Goal: Task Accomplishment & Management: Use online tool/utility

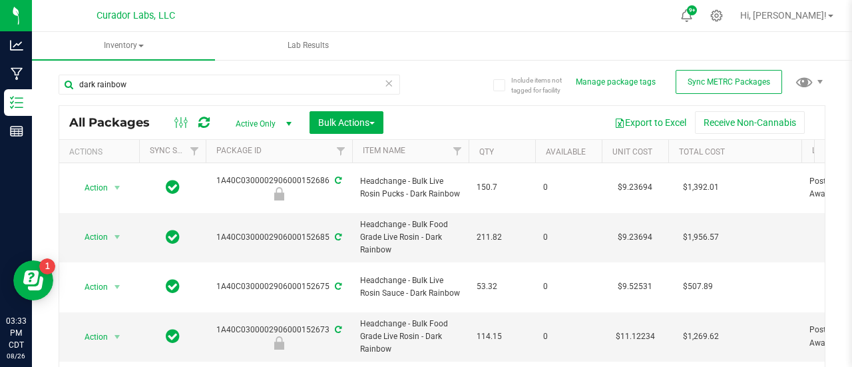
click at [386, 84] on icon at bounding box center [388, 83] width 9 height 16
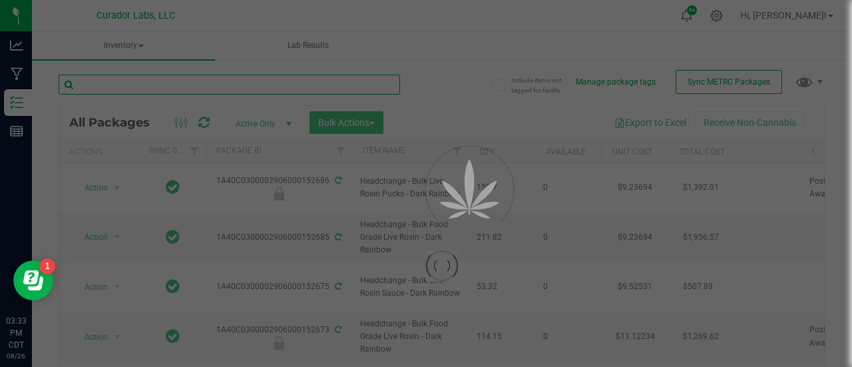
click at [229, 77] on input "text" at bounding box center [230, 85] width 342 height 20
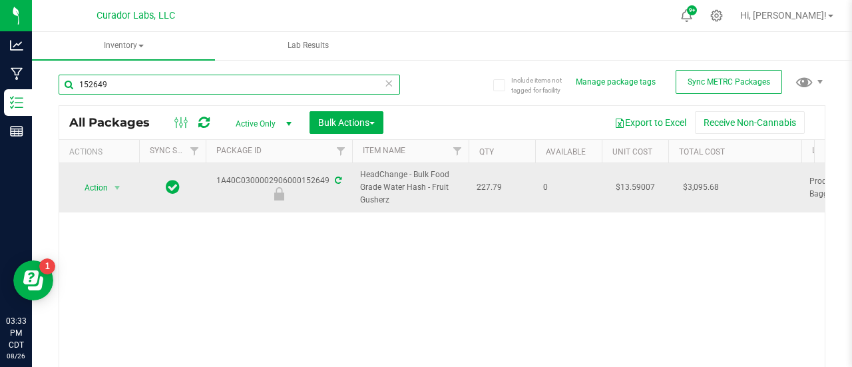
type input "152649"
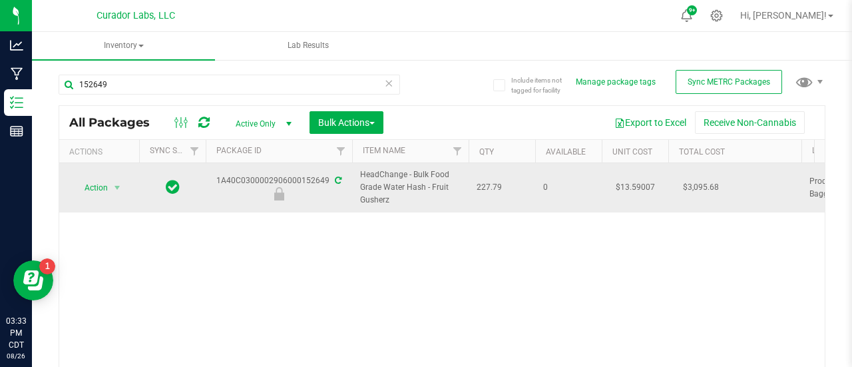
drag, startPoint x: 395, startPoint y: 200, endPoint x: 397, endPoint y: 173, distance: 27.4
click at [397, 173] on span "HeadChange - Bulk Food Grade Water Hash - Fruit Gusherz" at bounding box center [410, 187] width 101 height 39
click at [404, 204] on span "HeadChange - Bulk Food Grade Water Hash - Fruit Gusherz" at bounding box center [410, 187] width 101 height 39
drag, startPoint x: 399, startPoint y: 200, endPoint x: 348, endPoint y: 171, distance: 59.1
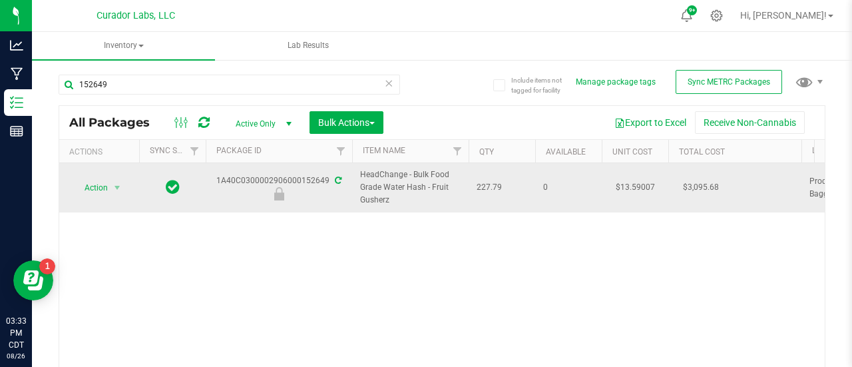
copy tr "HeadChange - Bulk Food Grade Water Hash - Fruit Gusherz"
click at [104, 180] on span "Action" at bounding box center [91, 187] width 36 height 19
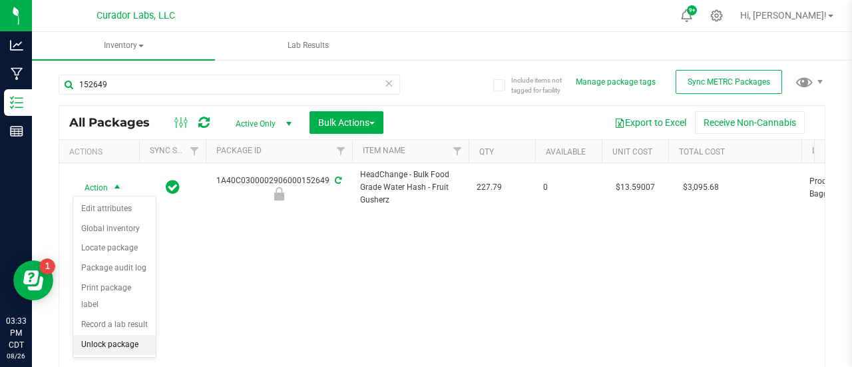
click at [113, 342] on li "Unlock package" at bounding box center [114, 345] width 83 height 20
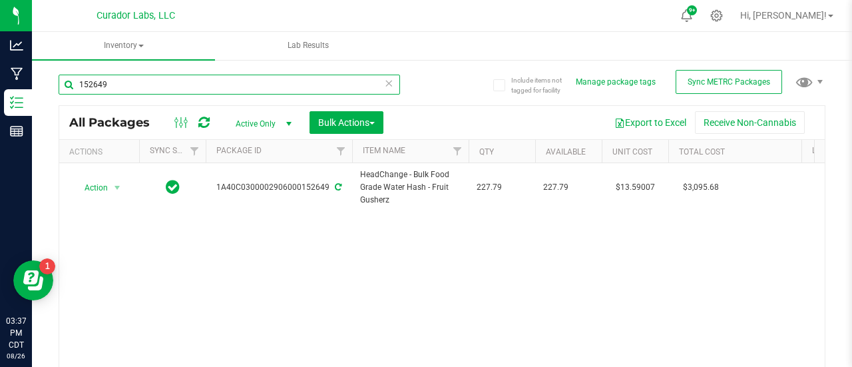
drag, startPoint x: 145, startPoint y: 77, endPoint x: 42, endPoint y: 90, distance: 104.0
click at [42, 90] on div "Include items not tagged for facility Manage package tags Sync METRC Packages 1…" at bounding box center [442, 262] width 820 height 406
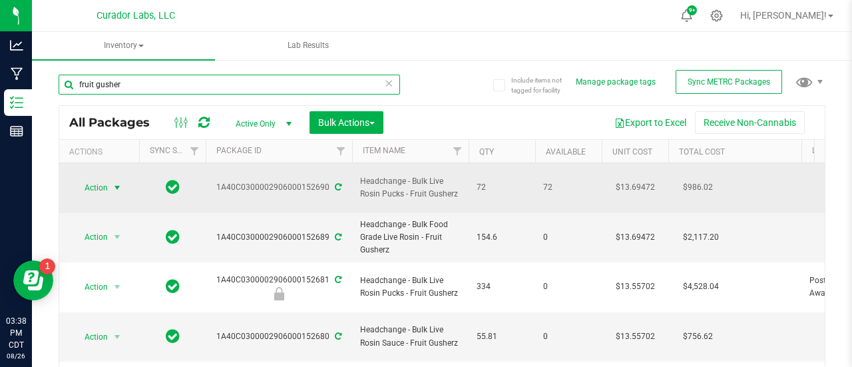
type input "fruit gusher"
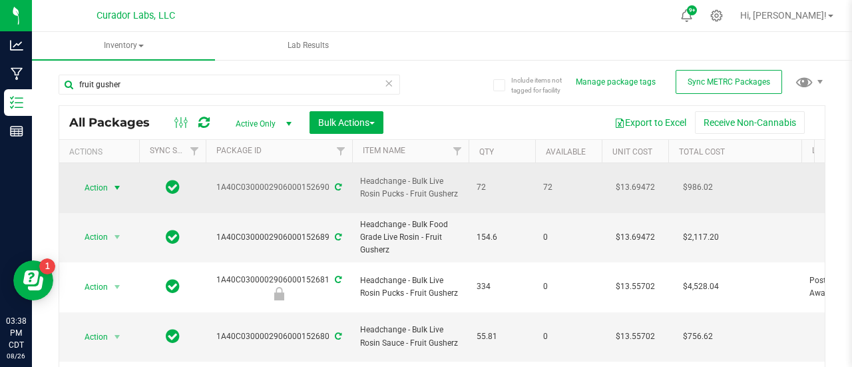
click at [97, 178] on span "Action" at bounding box center [91, 187] width 36 height 19
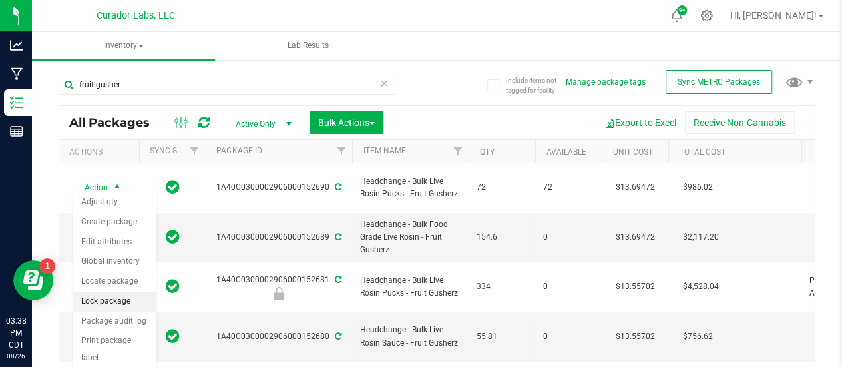
click at [108, 300] on li "Lock package" at bounding box center [114, 302] width 83 height 20
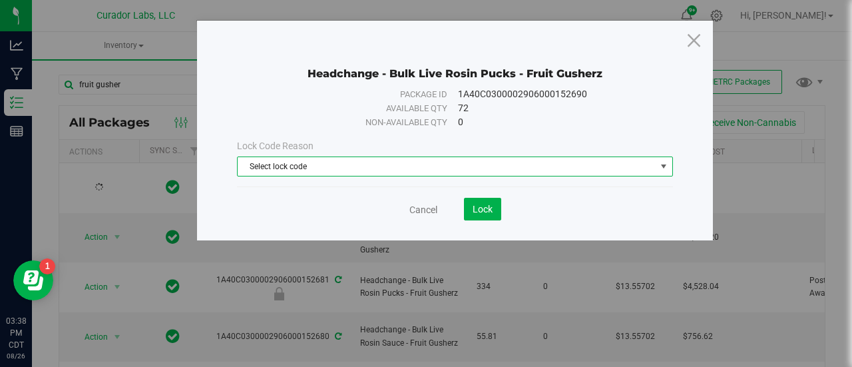
click at [288, 167] on span "Select lock code" at bounding box center [447, 166] width 418 height 19
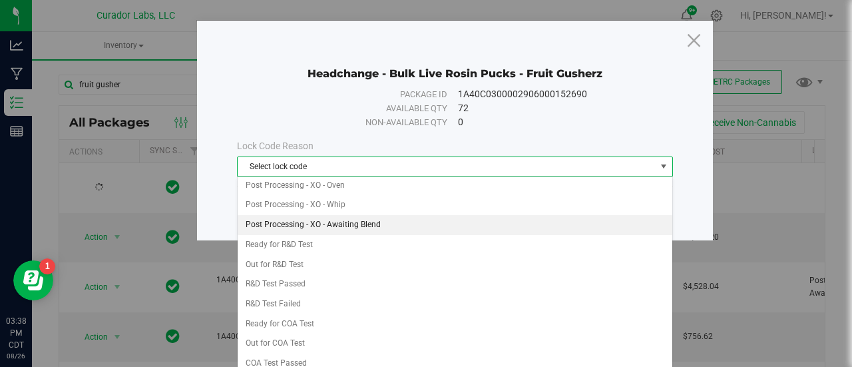
scroll to position [380, 0]
click at [300, 214] on li "Post Processing - XO - Awaiting Blend" at bounding box center [455, 224] width 435 height 20
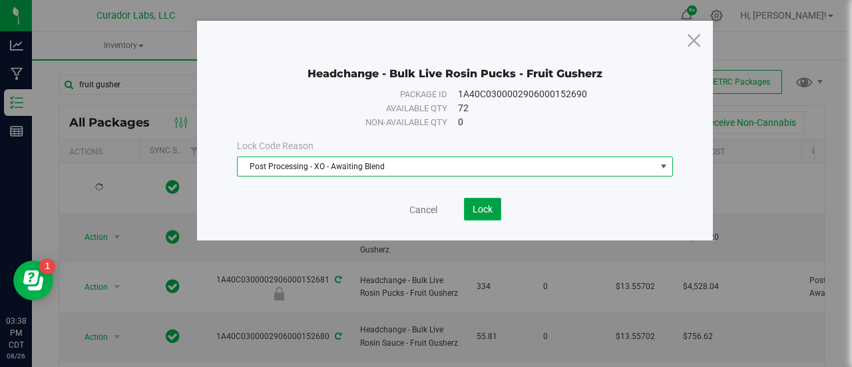
click at [476, 215] on button "Lock" at bounding box center [482, 209] width 37 height 23
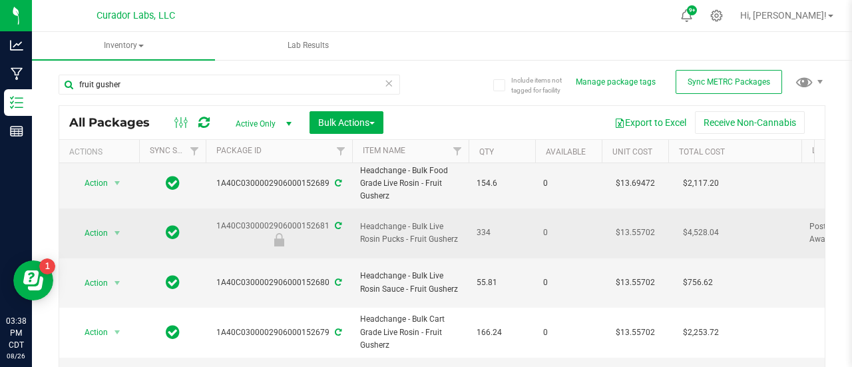
scroll to position [55, 0]
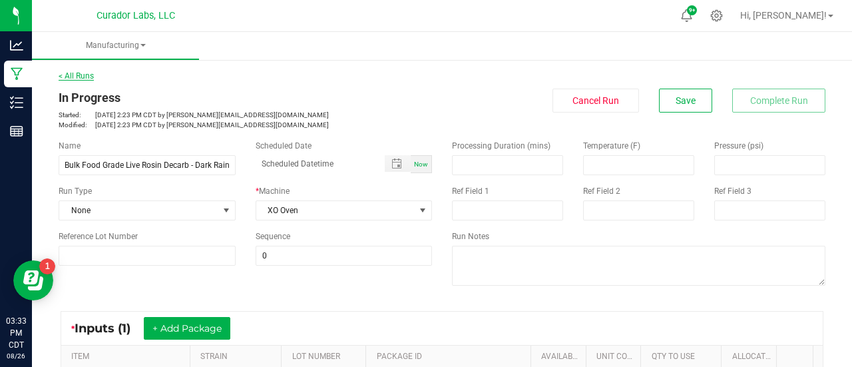
click at [83, 75] on link "< All Runs" at bounding box center [76, 75] width 35 height 9
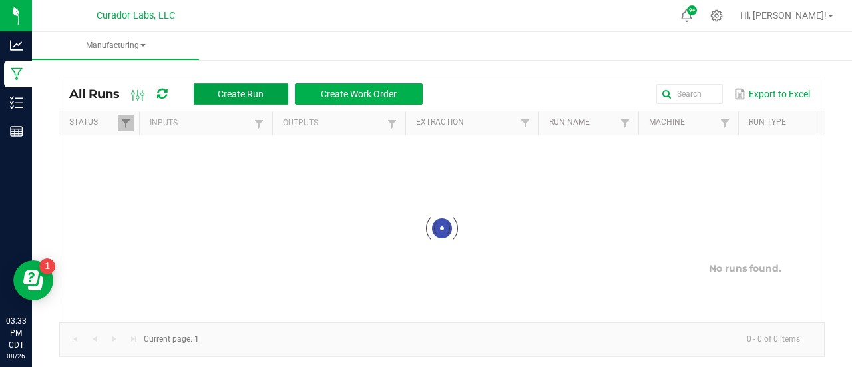
click at [266, 94] on button "Create Run" at bounding box center [241, 93] width 95 height 21
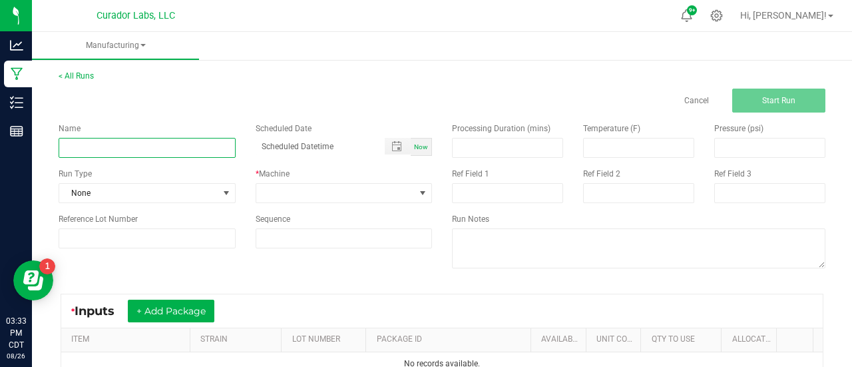
click at [175, 141] on input at bounding box center [147, 148] width 177 height 20
paste input "HeadChange - Bulk Food Grade Water Hash - Fruit Gusherz"
click at [72, 152] on input "HeadChange - Bulk Food Grade Water Hash - Fruit Gusherz" at bounding box center [147, 148] width 177 height 20
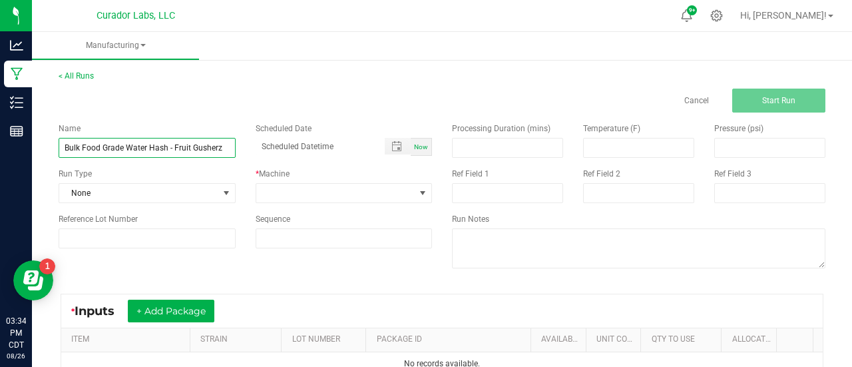
click at [168, 151] on input "Bulk Food Grade Water Hash - Fruit Gusherz" at bounding box center [147, 148] width 177 height 20
type input "Bulk Food Grade Live Rosin Decarb - Fruit Gusherz"
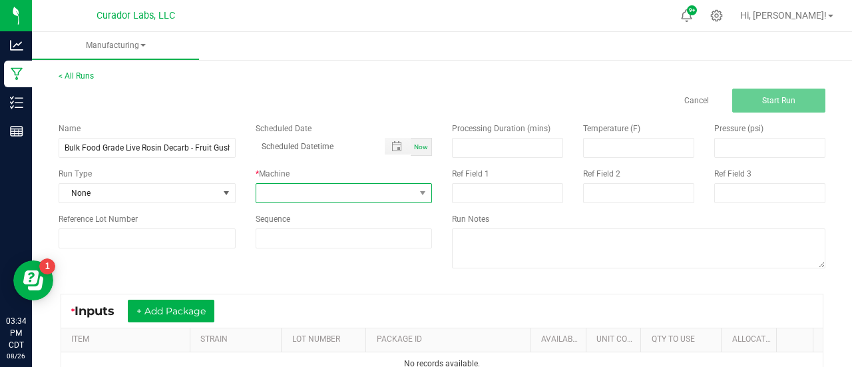
click at [274, 187] on span at bounding box center [335, 193] width 159 height 19
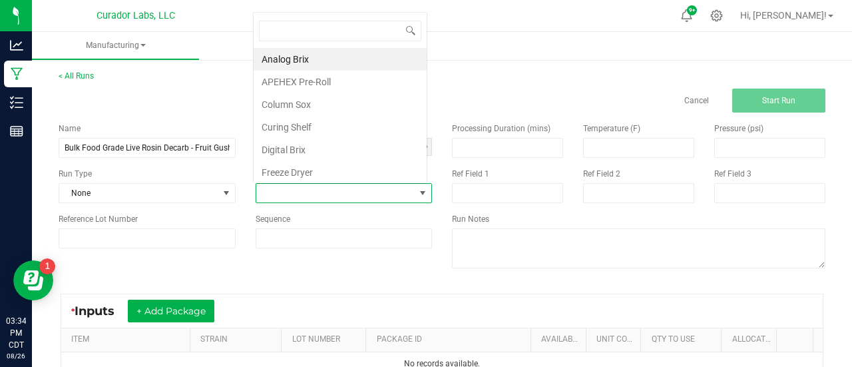
scroll to position [19, 172]
type input "oven"
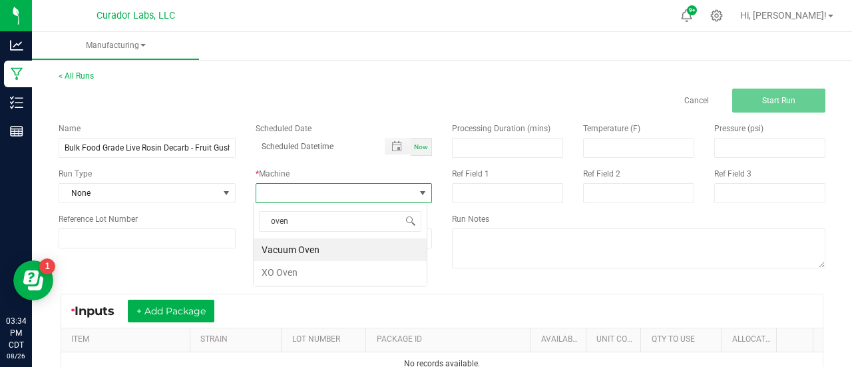
scroll to position [0, 0]
click at [291, 274] on li "XO Oven" at bounding box center [340, 272] width 173 height 23
click at [291, 274] on div "Name Bulk Food Grade Live Rosin Decarb - Fruit Gusherz Scheduled Date Now Run T…" at bounding box center [442, 197] width 787 height 169
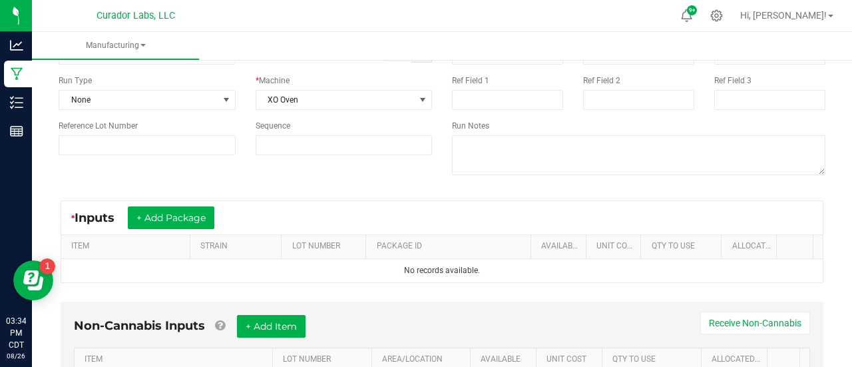
scroll to position [94, 0]
click at [210, 226] on button "+ Add Package" at bounding box center [171, 217] width 87 height 23
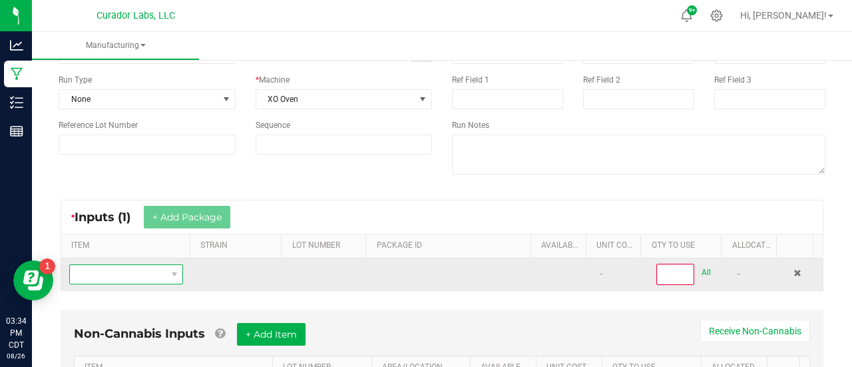
click at [166, 272] on span "NO DATA FOUND" at bounding box center [174, 274] width 17 height 19
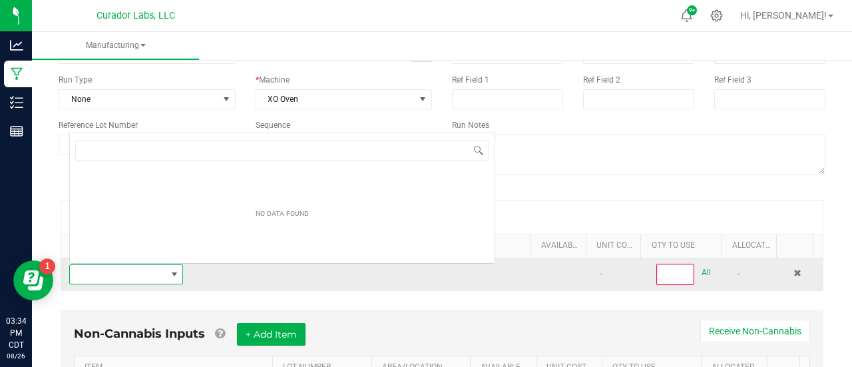
scroll to position [19, 109]
type input "HeadChange - Bulk Food Grade Water Hash - Fruit Gusherz"
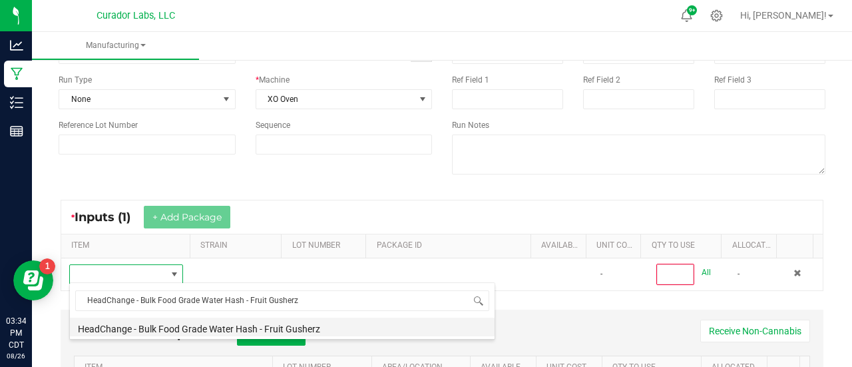
click at [173, 322] on li "HeadChange - Bulk Food Grade Water Hash - Fruit Gusherz" at bounding box center [282, 327] width 425 height 19
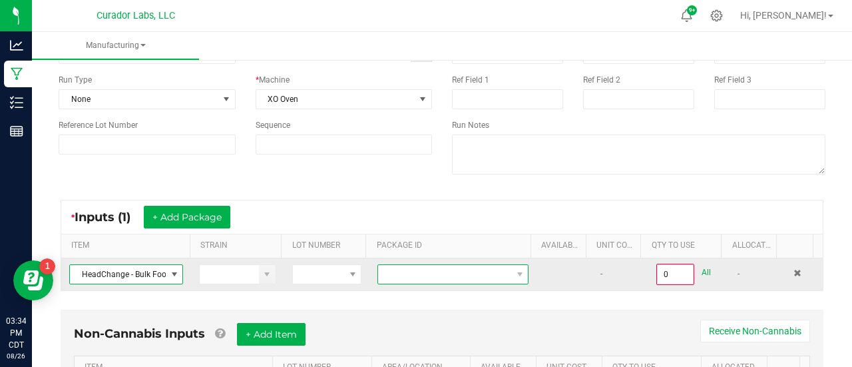
click at [378, 275] on span at bounding box center [444, 274] width 133 height 19
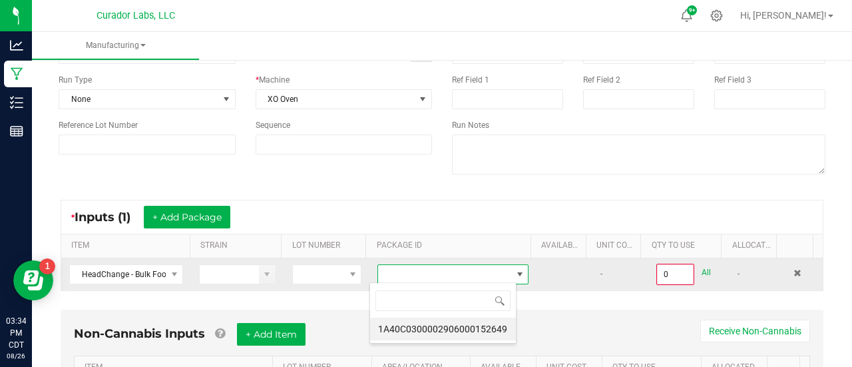
scroll to position [19, 146]
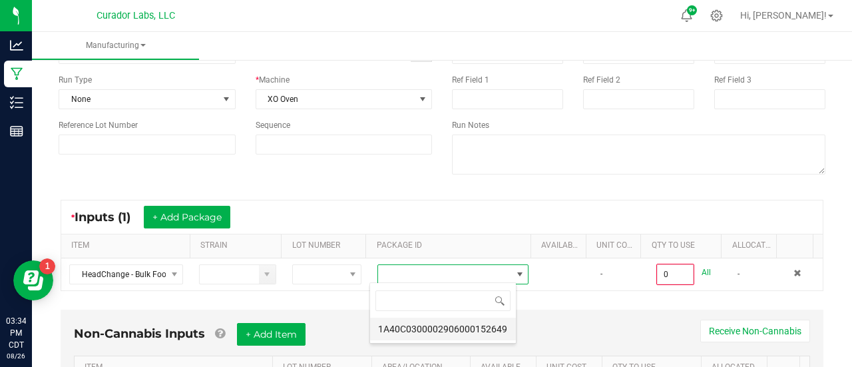
click at [412, 328] on li "1A40C0300002906000152649" at bounding box center [443, 329] width 146 height 23
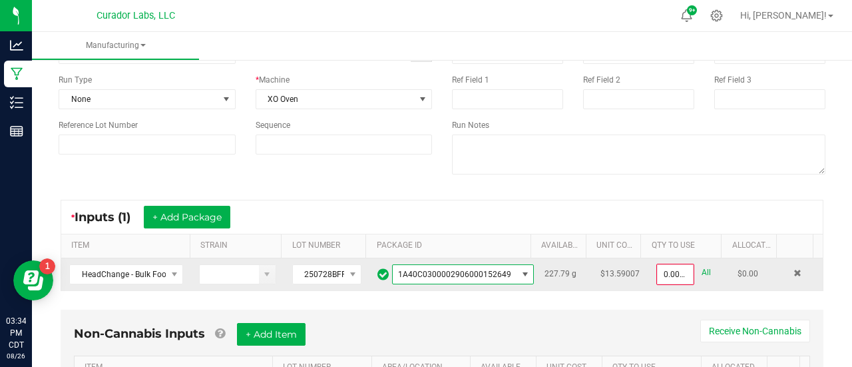
click at [695, 274] on div "All" at bounding box center [703, 273] width 17 height 18
click at [702, 273] on link "All" at bounding box center [706, 273] width 9 height 18
type input "227.7900 g"
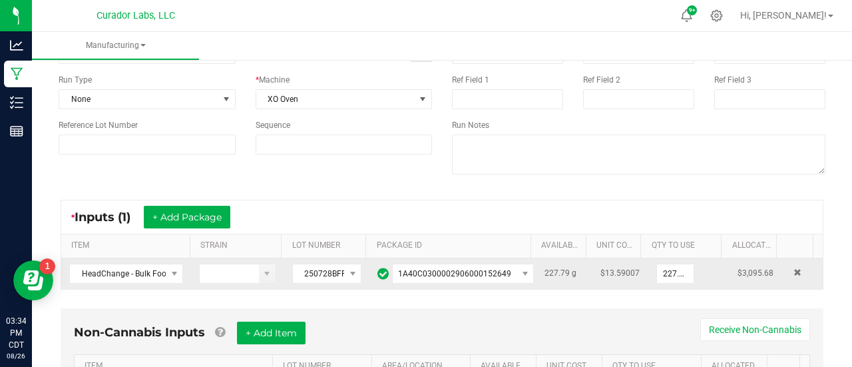
click at [547, 310] on div "Non-Cannabis Inputs + Add Item Receive Non-Cannabis ITEM LOT NUMBER AREA/LOCATI…" at bounding box center [442, 362] width 763 height 108
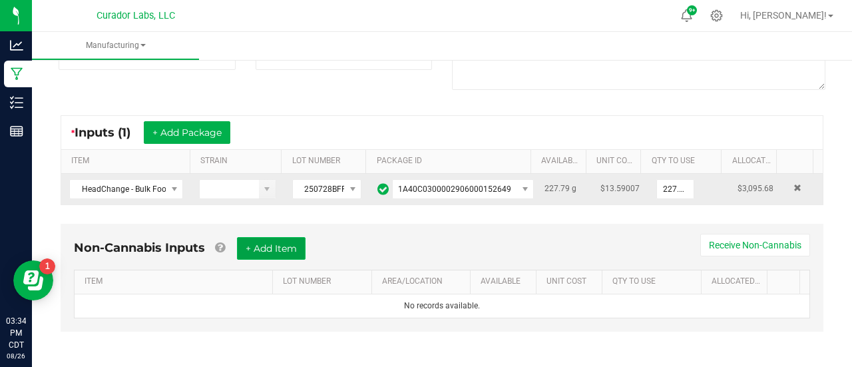
click at [298, 237] on button "+ Add Item" at bounding box center [271, 248] width 69 height 23
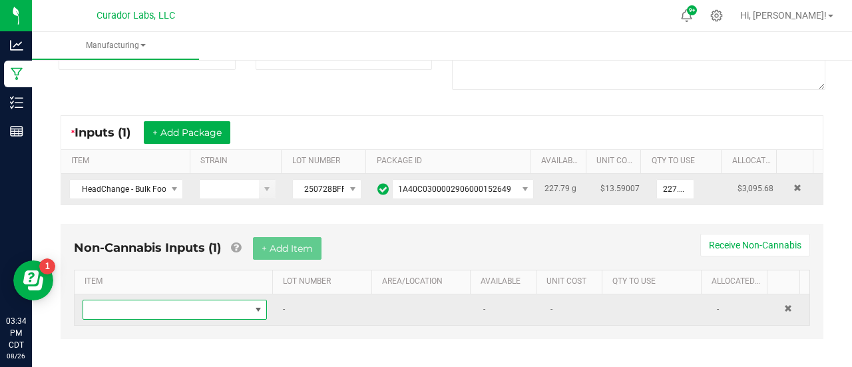
click at [241, 312] on span "NO DATA FOUND" at bounding box center [166, 309] width 166 height 19
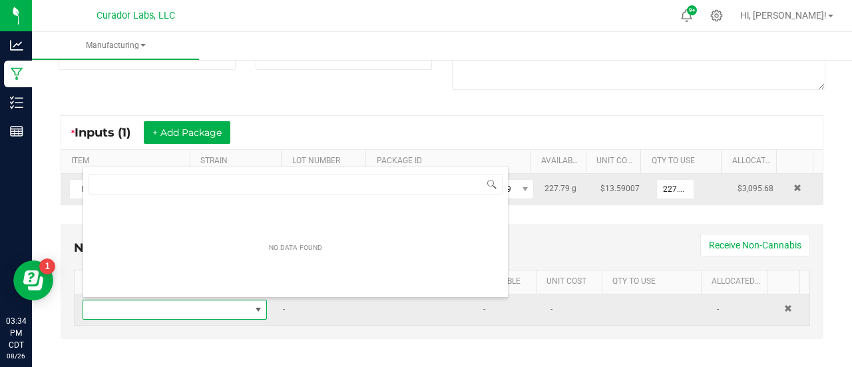
scroll to position [19, 176]
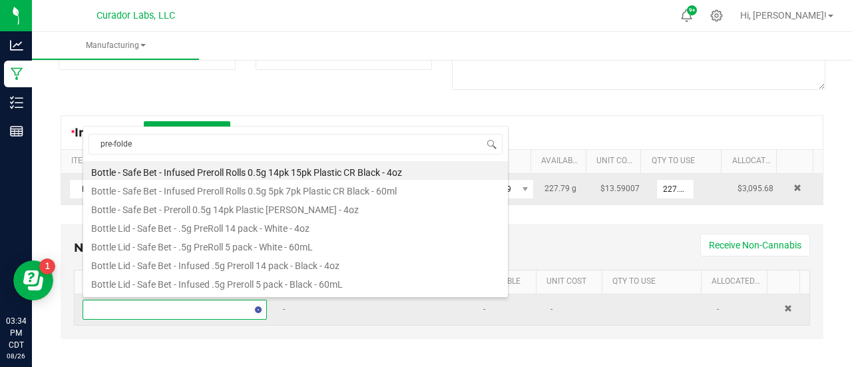
type input "pre-folded"
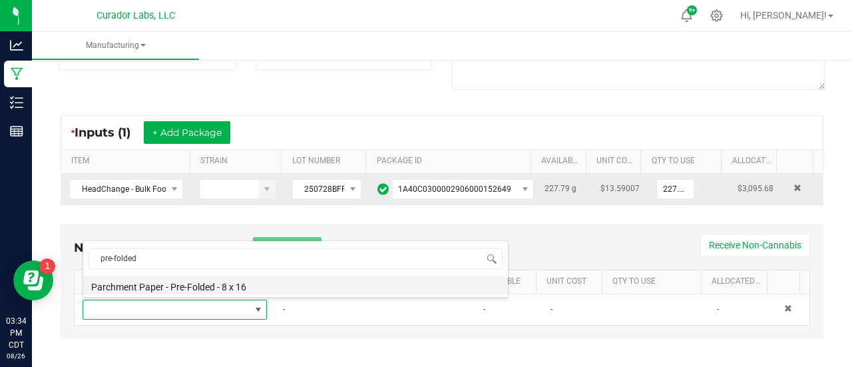
click at [216, 290] on li "Parchment Paper - Pre-Folded - 8 x 16" at bounding box center [295, 285] width 425 height 19
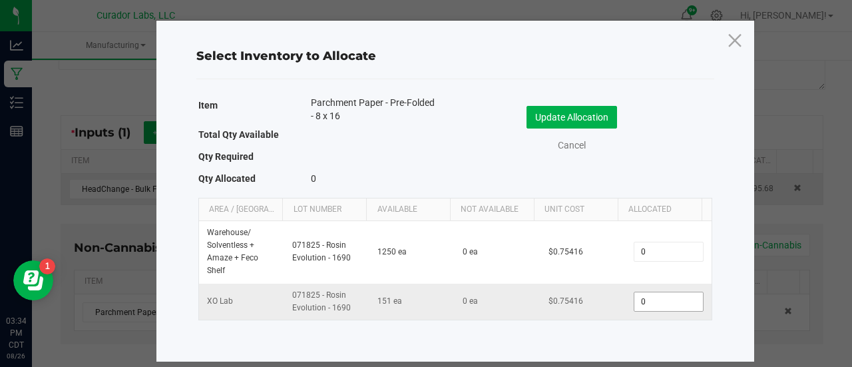
click at [649, 306] on input "0" at bounding box center [669, 301] width 68 height 19
type input "10"
click at [601, 117] on button "Update Allocation" at bounding box center [572, 117] width 91 height 23
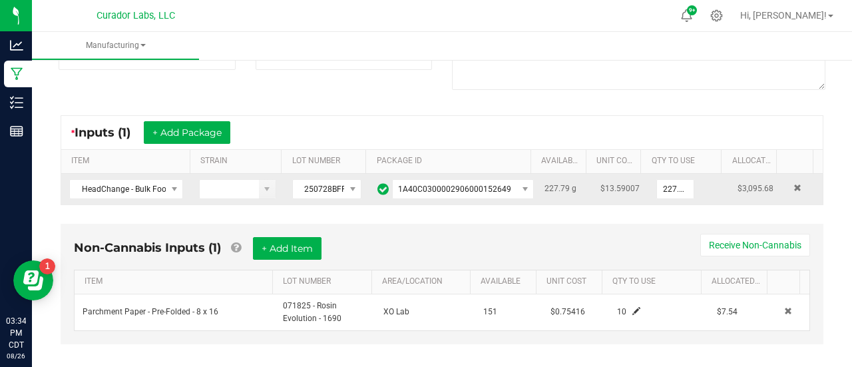
click at [457, 270] on th "AREA/LOCATION" at bounding box center [421, 282] width 99 height 24
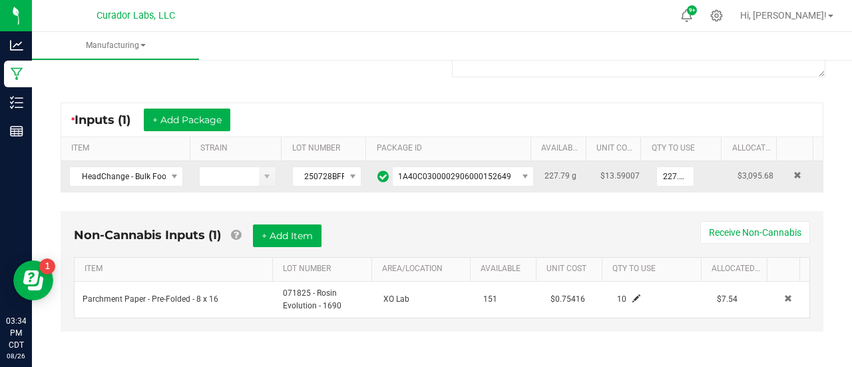
scroll to position [0, 0]
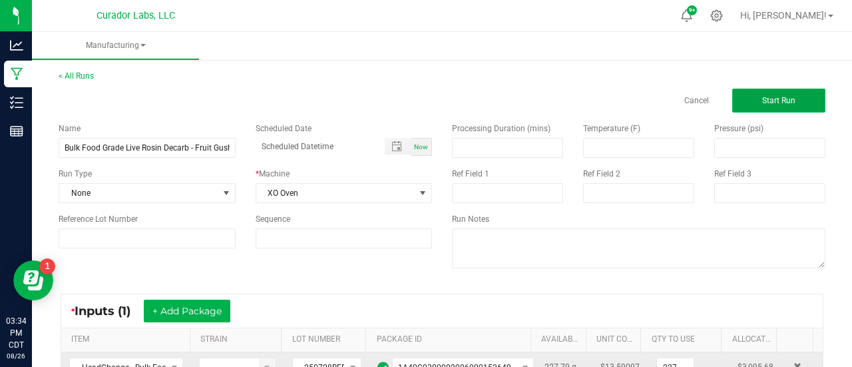
click at [780, 92] on button "Start Run" at bounding box center [778, 101] width 93 height 24
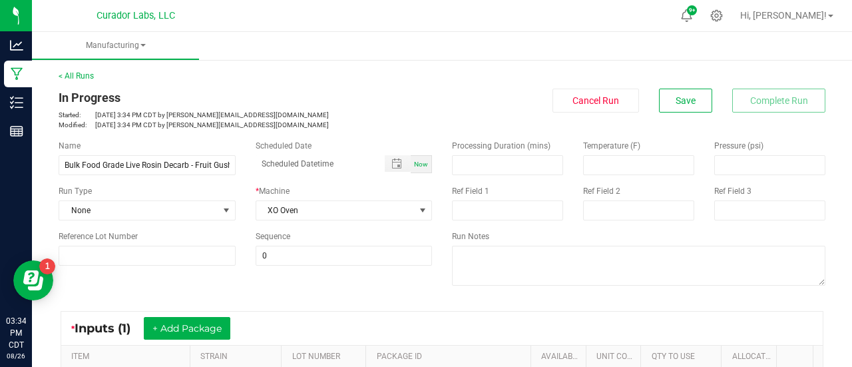
scroll to position [452, 0]
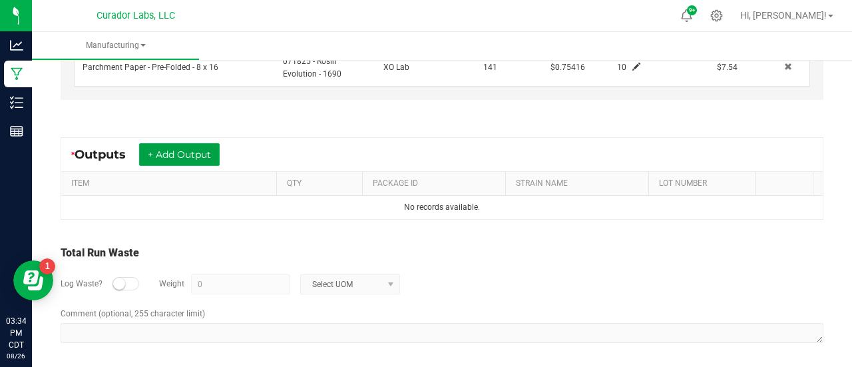
click at [187, 148] on button "+ Add Output" at bounding box center [179, 154] width 81 height 23
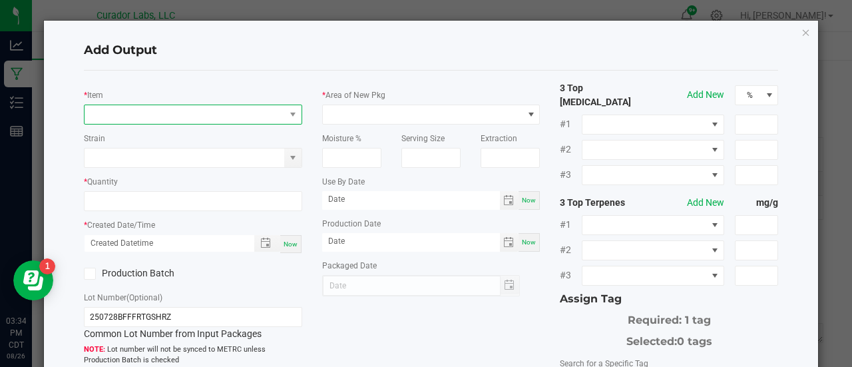
click at [157, 113] on span "NO DATA FOUND" at bounding box center [185, 114] width 200 height 19
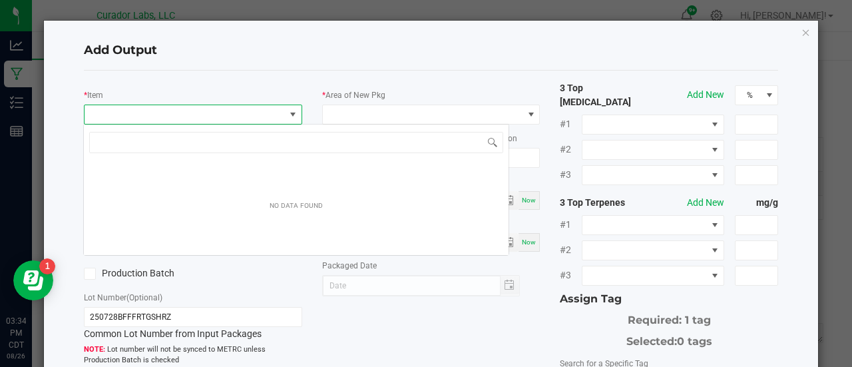
scroll to position [19, 215]
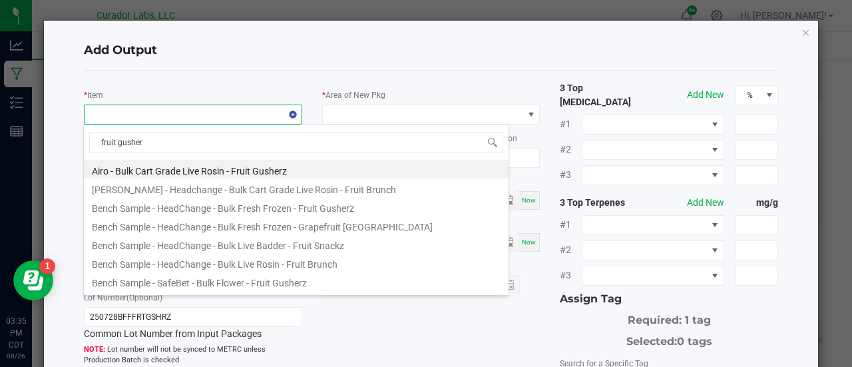
type input "fruit gusherz"
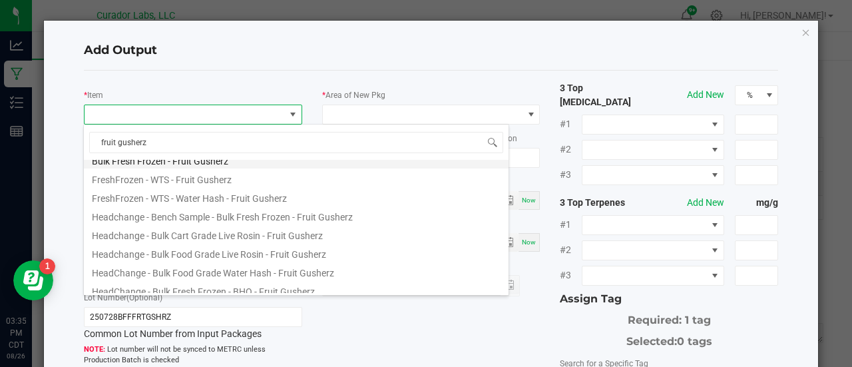
scroll to position [85, 0]
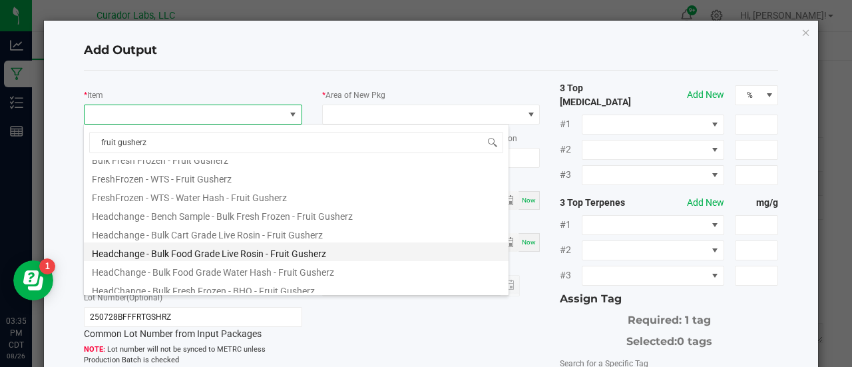
click at [229, 250] on li "Headchange - Bulk Food Grade Live Rosin - Fruit Gusherz" at bounding box center [296, 251] width 425 height 19
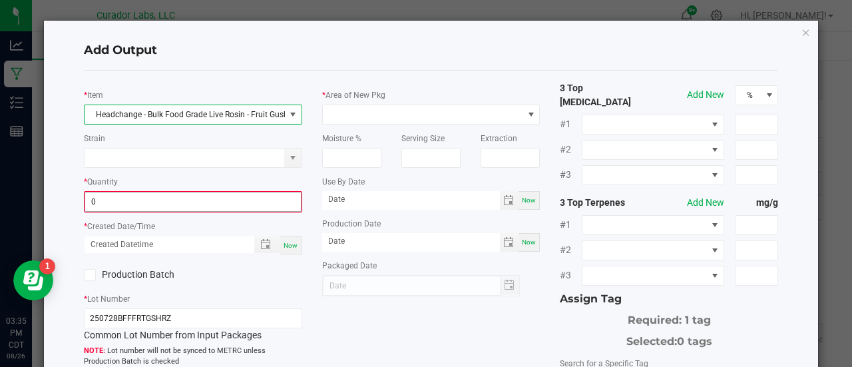
click at [186, 207] on input "0" at bounding box center [193, 201] width 216 height 19
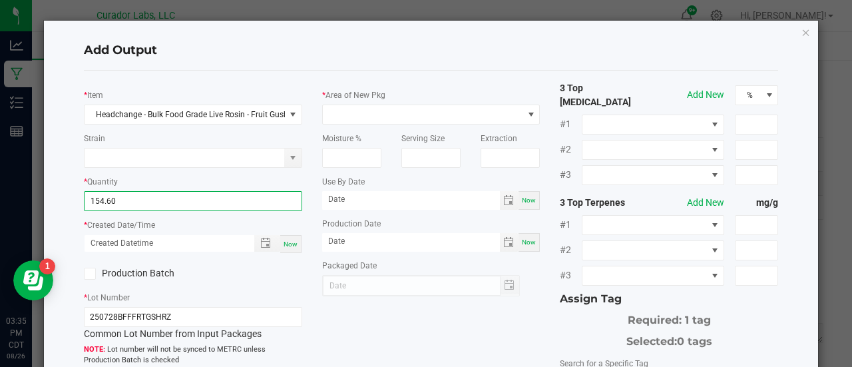
type input "154.6000 g"
click at [293, 248] on div "Now" at bounding box center [290, 244] width 21 height 18
type input "08/26/2025 3:35 PM"
type input "[DATE]"
click at [157, 272] on label "Production Batch" at bounding box center [133, 273] width 99 height 14
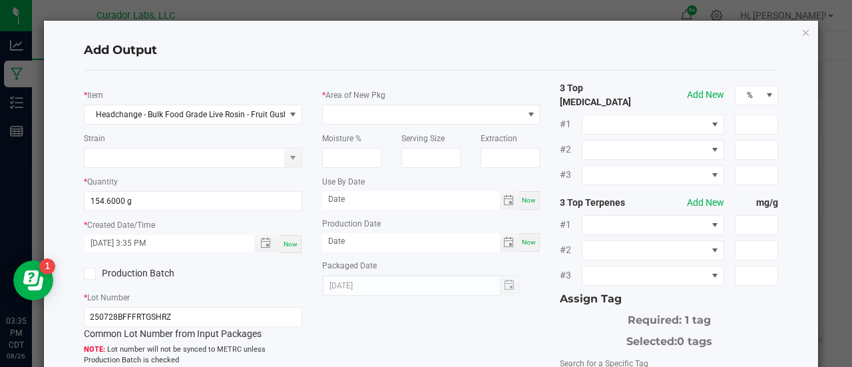
click at [0, 0] on input "Production Batch" at bounding box center [0, 0] width 0 height 0
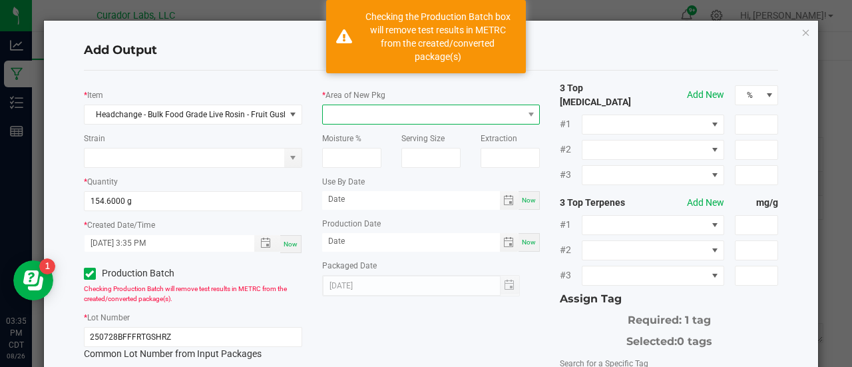
click at [358, 114] on span at bounding box center [423, 114] width 200 height 19
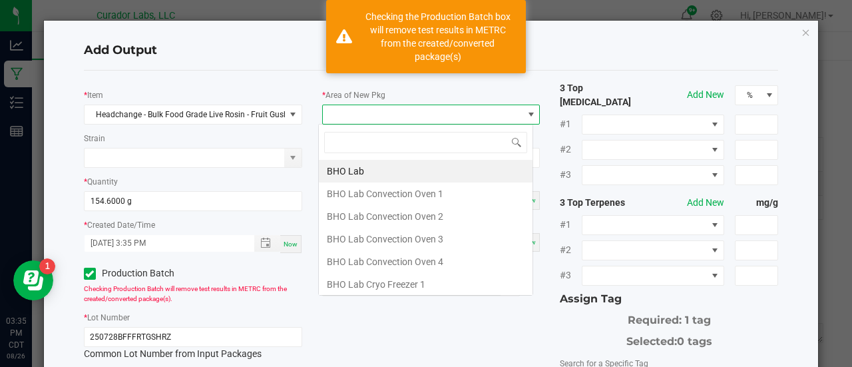
scroll to position [19, 215]
type input "xo"
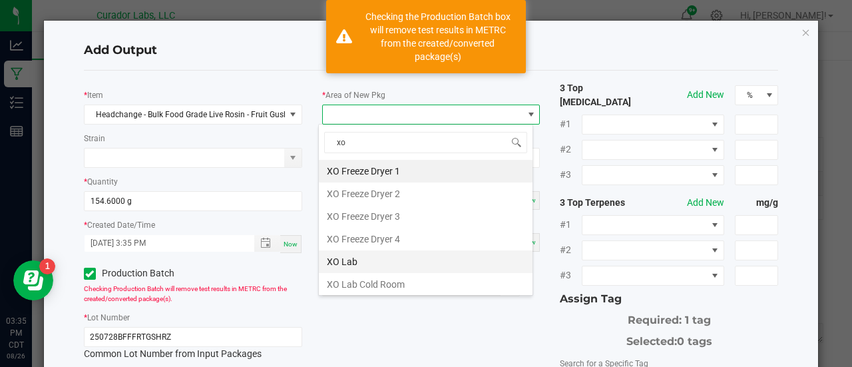
click at [326, 252] on li "XO Lab" at bounding box center [426, 261] width 214 height 23
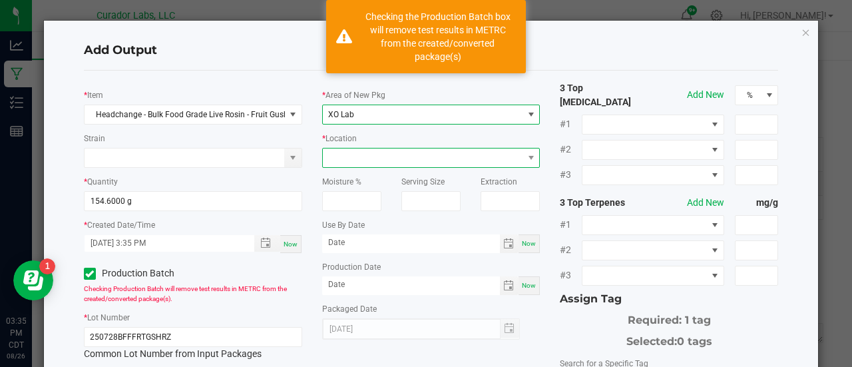
click at [360, 150] on span at bounding box center [423, 157] width 200 height 19
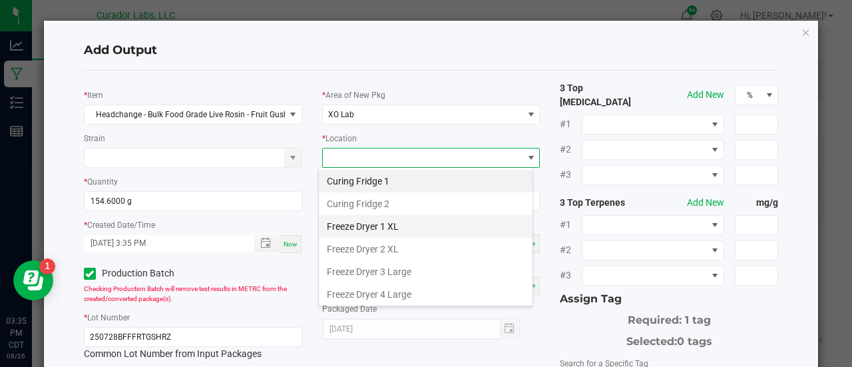
scroll to position [155, 0]
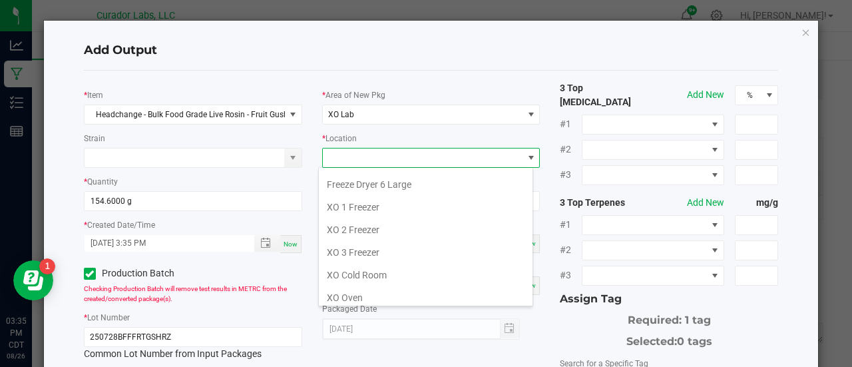
click at [353, 304] on div "Curing Fridge 1 Curing Fridge 2 Freeze Dryer 1 XL Freeze Dryer 2 XL Freeze Drye…" at bounding box center [425, 236] width 215 height 139
click at [350, 296] on li "XO Oven" at bounding box center [426, 297] width 214 height 23
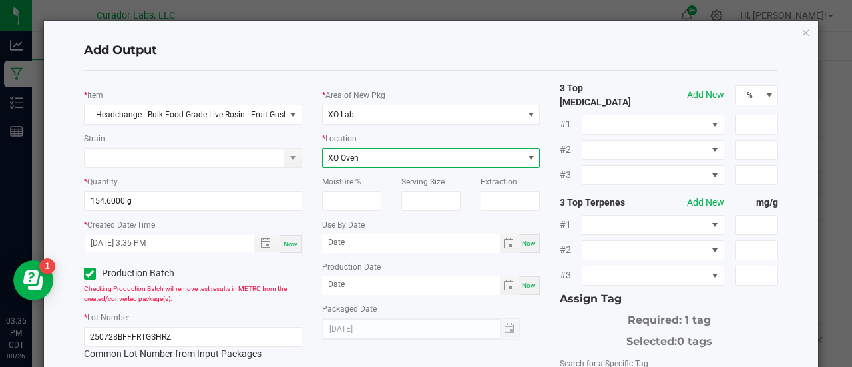
click at [522, 247] on span "Now" at bounding box center [529, 243] width 14 height 7
click at [360, 237] on input "[DATE]" at bounding box center [411, 242] width 178 height 17
type input "08/26/2026"
click at [523, 289] on span "Now" at bounding box center [529, 285] width 14 height 7
type input "[DATE]"
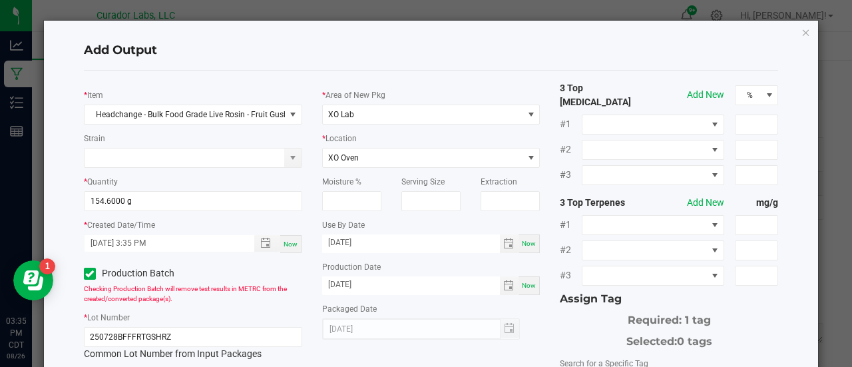
click at [538, 312] on div "* Area of New Pkg XO Lab * Location XO Oven Moisture % Serving Size Extraction …" at bounding box center [431, 210] width 238 height 258
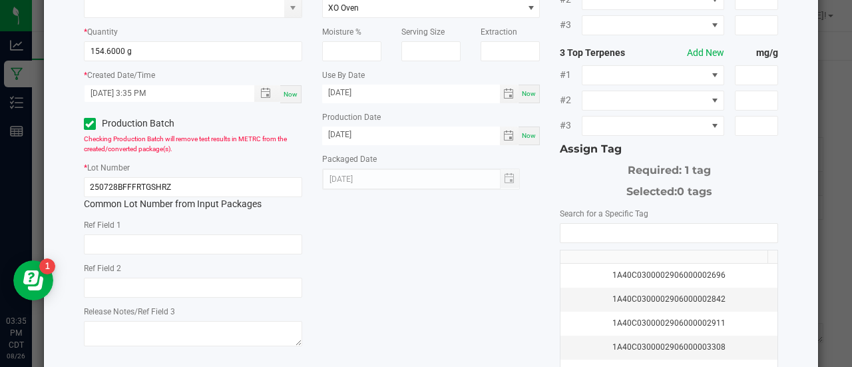
scroll to position [156, 0]
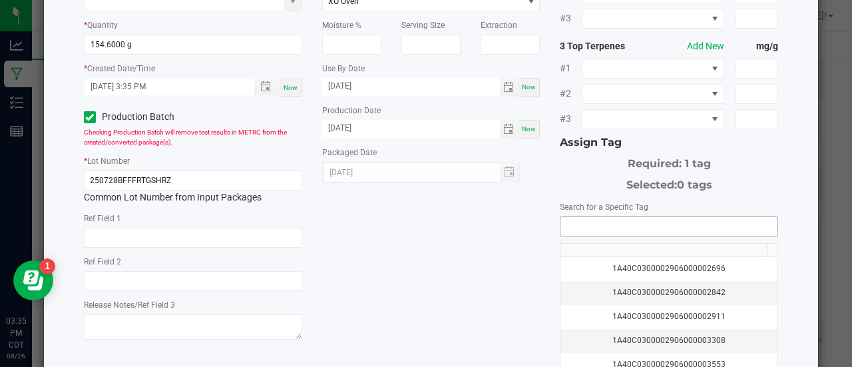
click at [570, 217] on input "NO DATA FOUND" at bounding box center [669, 226] width 217 height 19
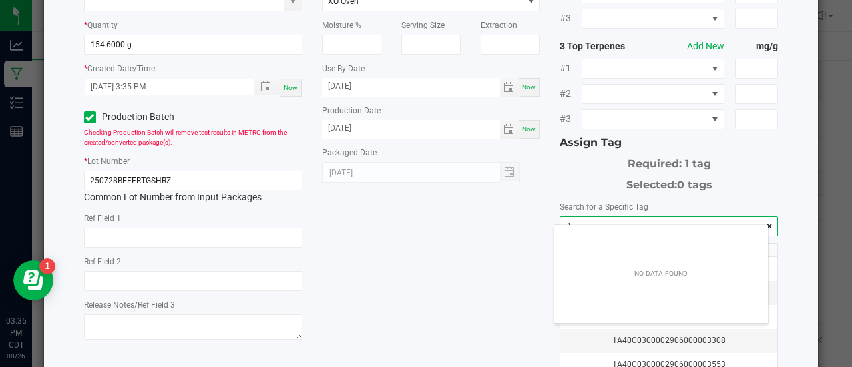
scroll to position [19, 214]
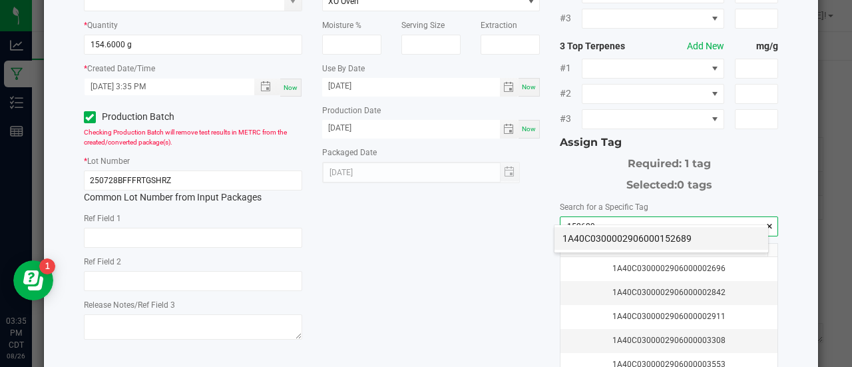
click at [577, 233] on li "1A40C0300002906000152689" at bounding box center [662, 238] width 214 height 23
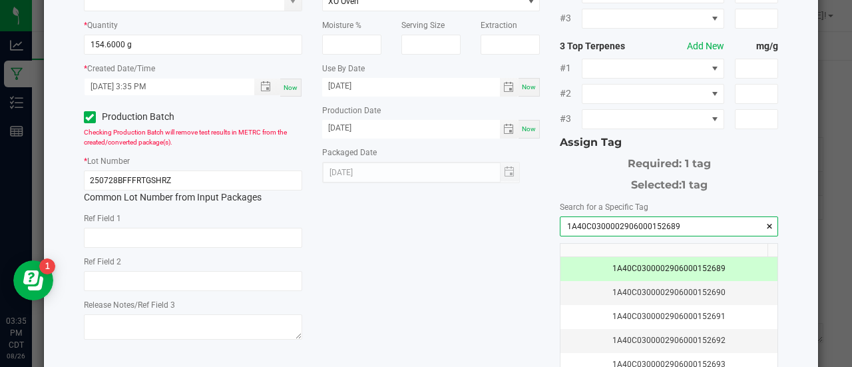
type input "1A40C0300002906000152689"
click at [473, 252] on div "* Item Headchange - Bulk Food Grade Live Rosin - Fruit Gusherz Strain * Quantit…" at bounding box center [431, 167] width 715 height 485
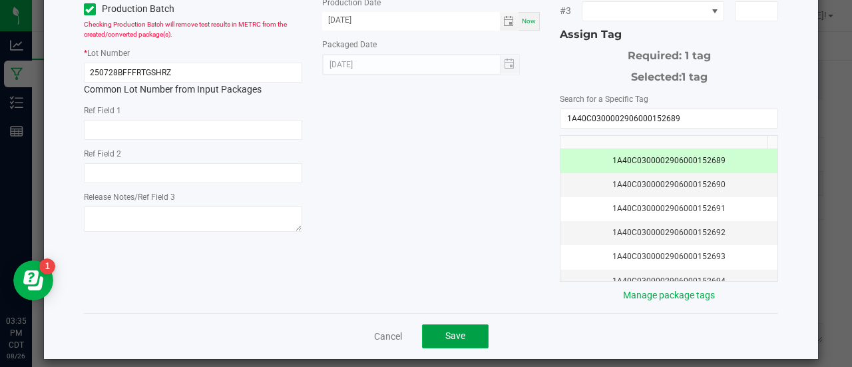
click at [454, 330] on span "Save" at bounding box center [455, 335] width 20 height 11
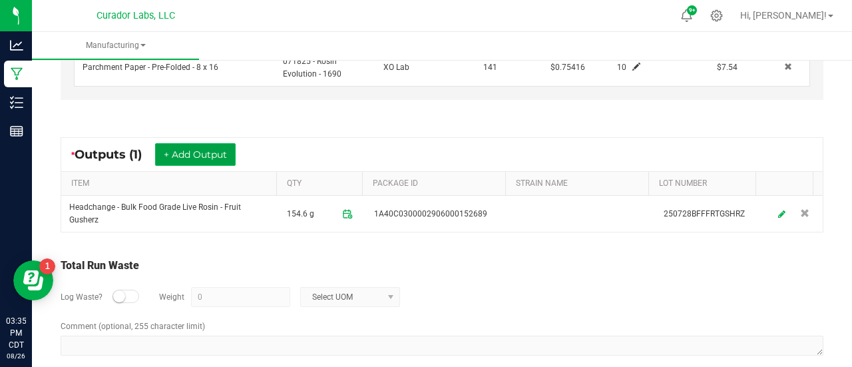
click at [174, 148] on button "+ Add Output" at bounding box center [195, 154] width 81 height 23
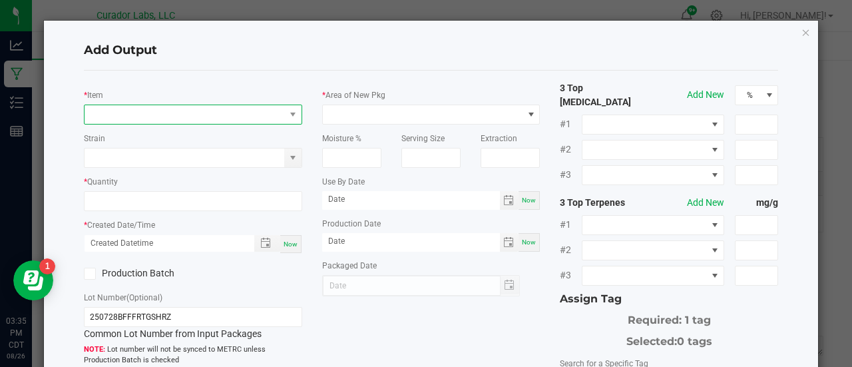
click at [165, 115] on span "NO DATA FOUND" at bounding box center [185, 114] width 200 height 19
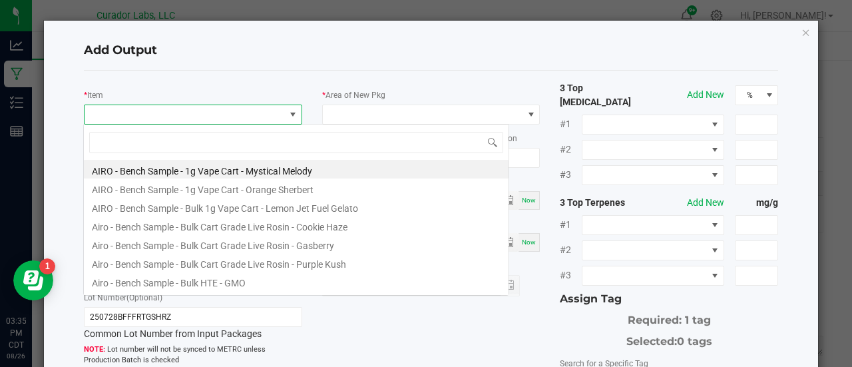
scroll to position [19, 215]
type input "fruit gusherz"
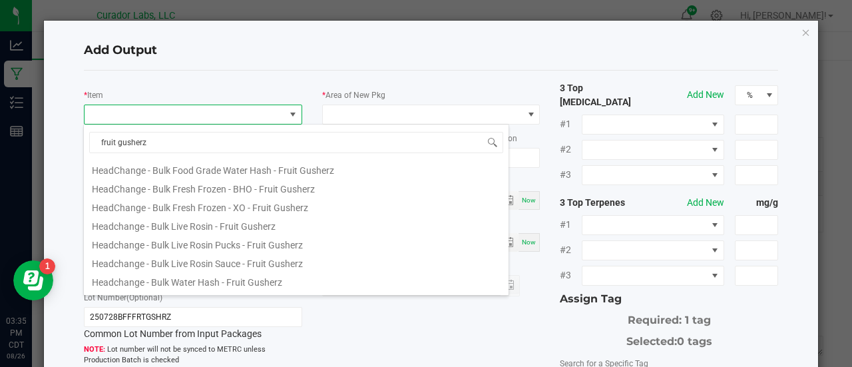
scroll to position [194, 0]
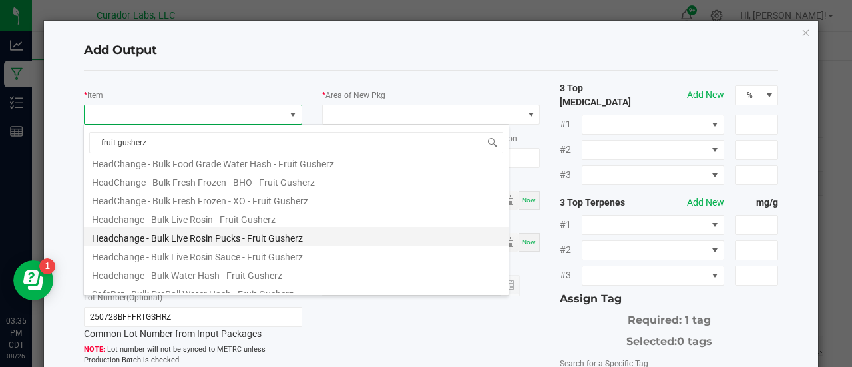
click at [238, 236] on li "Headchange - Bulk Live Rosin Pucks - Fruit Gusherz" at bounding box center [296, 236] width 425 height 19
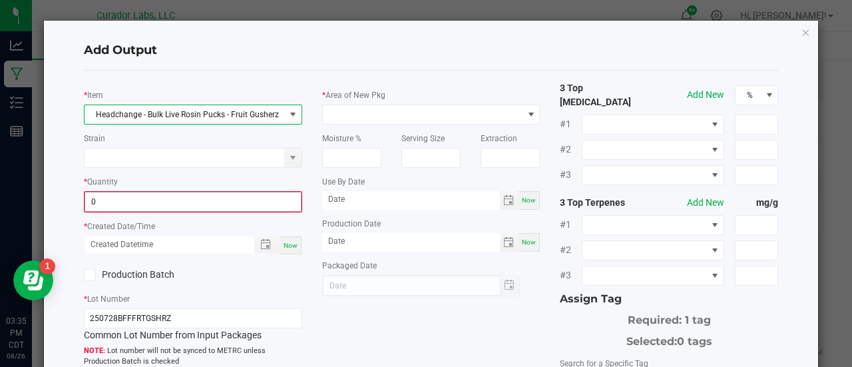
click at [188, 199] on input "0" at bounding box center [193, 201] width 216 height 19
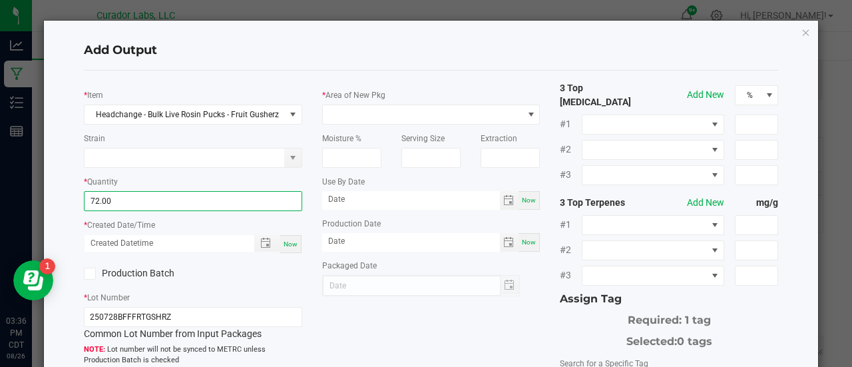
type input "72.0000 g"
click at [293, 240] on span "Now" at bounding box center [291, 243] width 14 height 7
type input "08/26/2025 3:36 PM"
type input "[DATE]"
click at [142, 271] on label "Production Batch" at bounding box center [133, 273] width 99 height 14
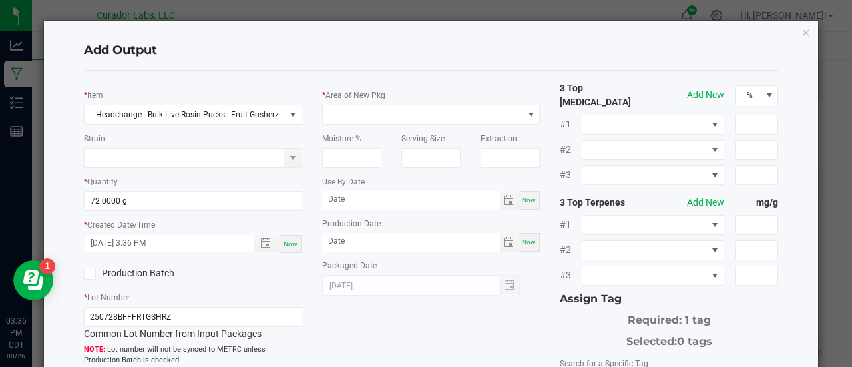
click at [0, 0] on input "Production Batch" at bounding box center [0, 0] width 0 height 0
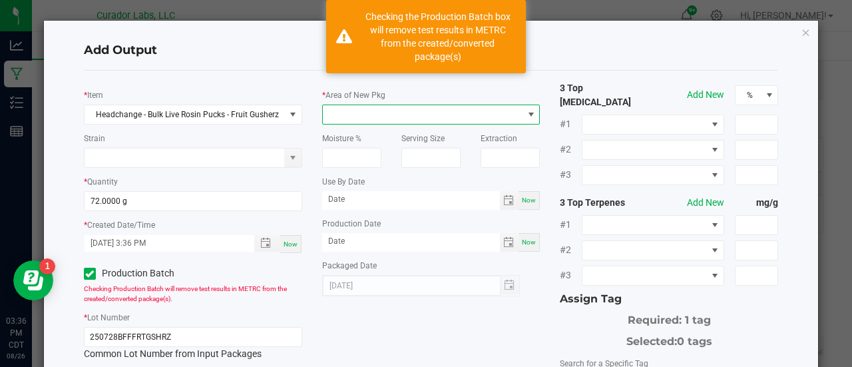
click at [363, 108] on span at bounding box center [423, 114] width 200 height 19
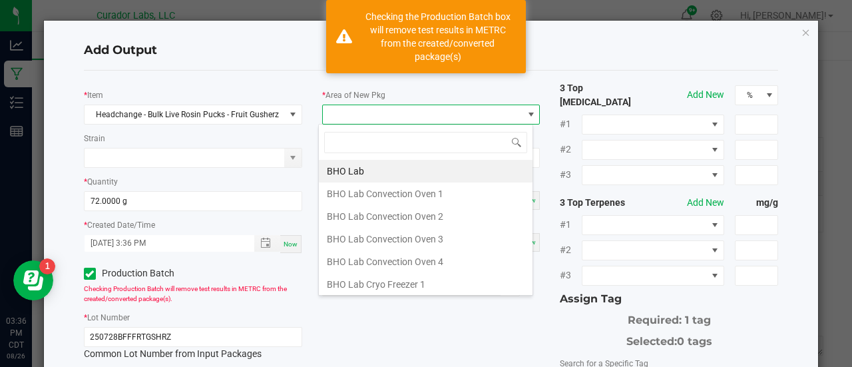
scroll to position [19, 215]
type input "xo"
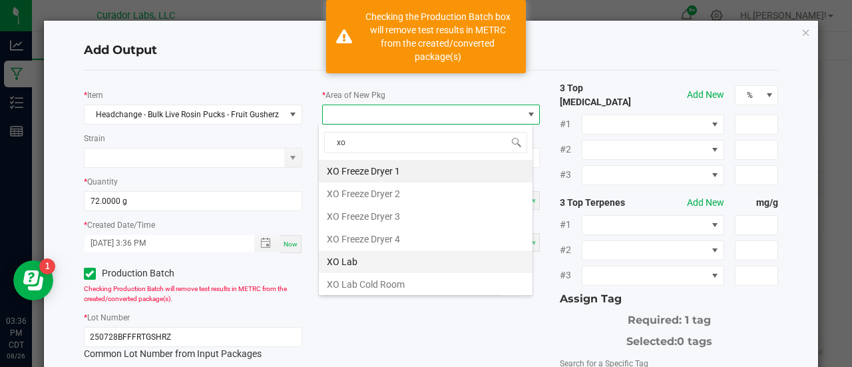
click at [364, 262] on li "XO Lab" at bounding box center [426, 261] width 214 height 23
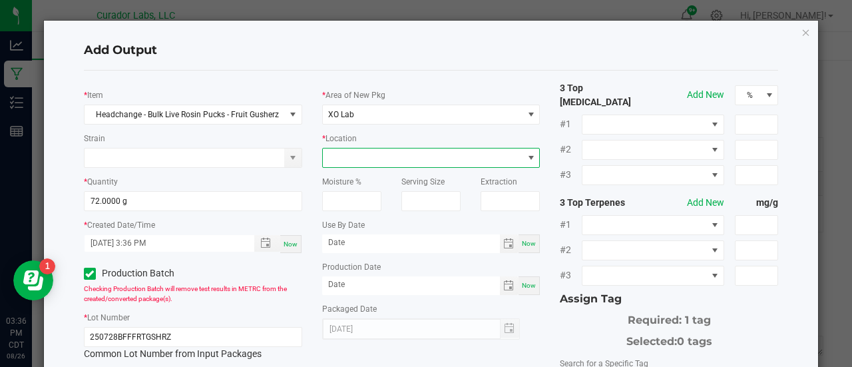
click at [364, 156] on span at bounding box center [423, 157] width 200 height 19
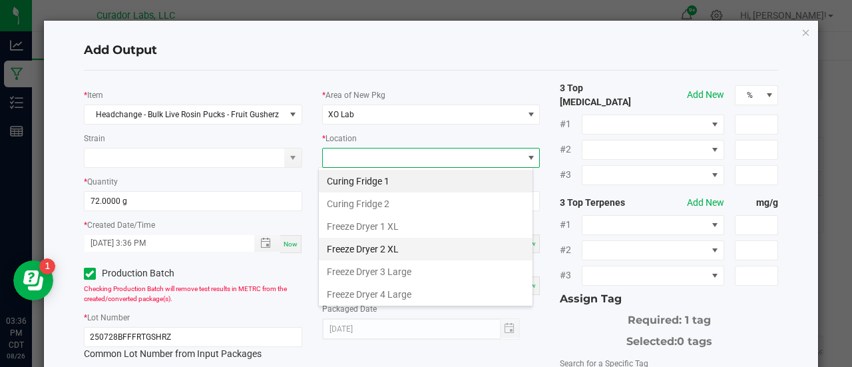
scroll to position [155, 0]
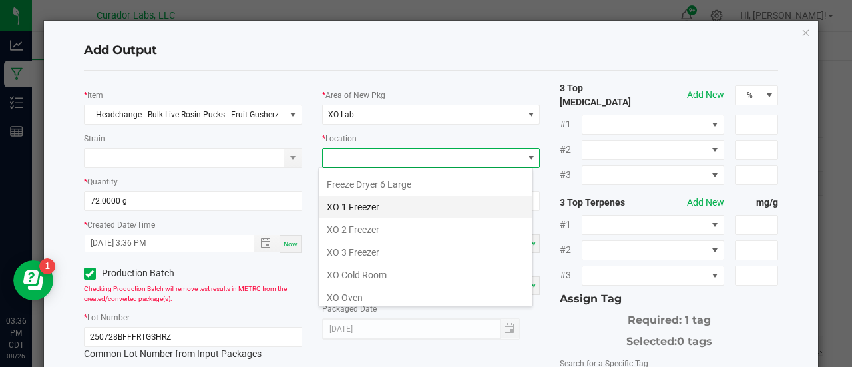
click at [370, 206] on li "XO 1 Freezer" at bounding box center [426, 207] width 214 height 23
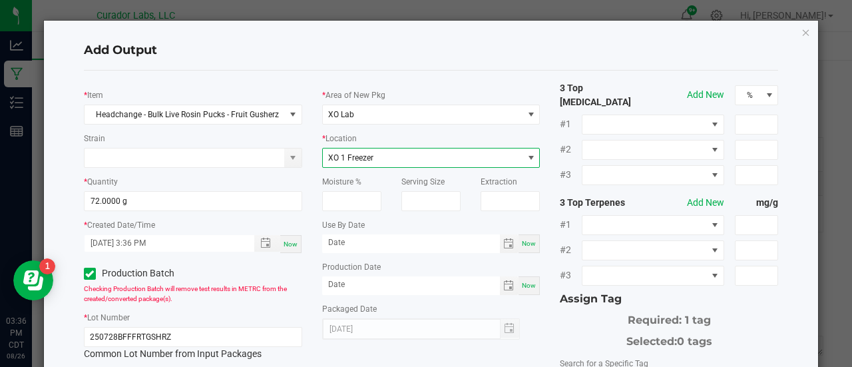
click at [525, 246] on span "Now" at bounding box center [529, 243] width 14 height 7
click at [364, 240] on input "[DATE]" at bounding box center [411, 242] width 178 height 17
type input "08/26/2026"
click at [523, 282] on span "Now" at bounding box center [529, 285] width 14 height 7
type input "[DATE]"
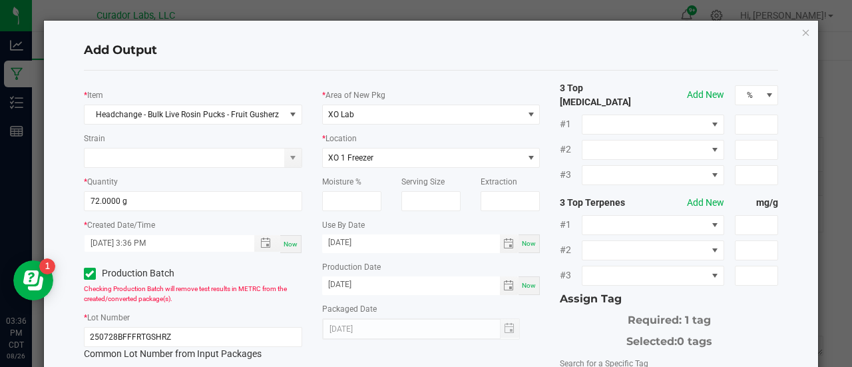
click at [531, 311] on div "Packaged Date 08/26/2025" at bounding box center [431, 321] width 218 height 38
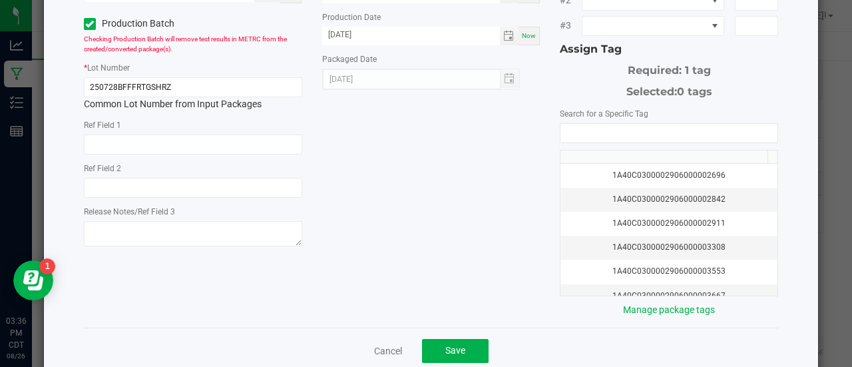
scroll to position [264, 0]
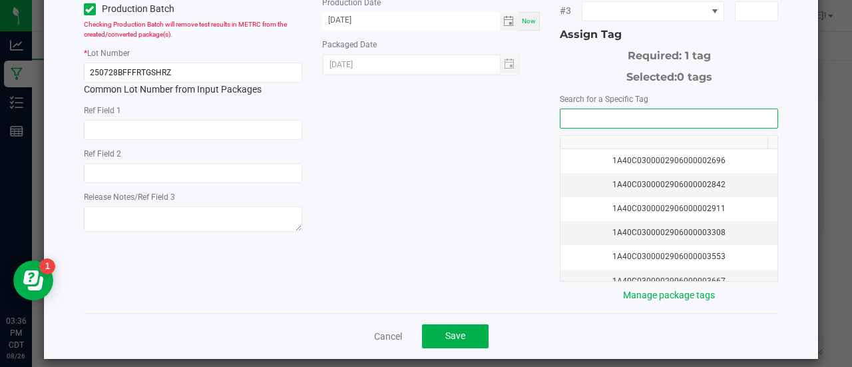
click at [597, 113] on input "NO DATA FOUND" at bounding box center [669, 118] width 217 height 19
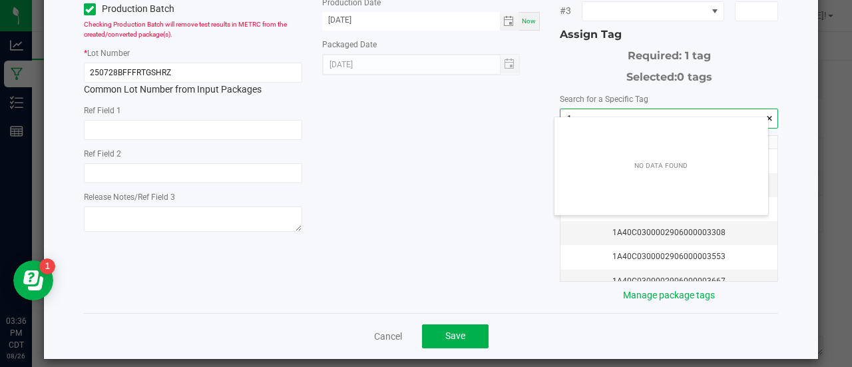
scroll to position [19, 214]
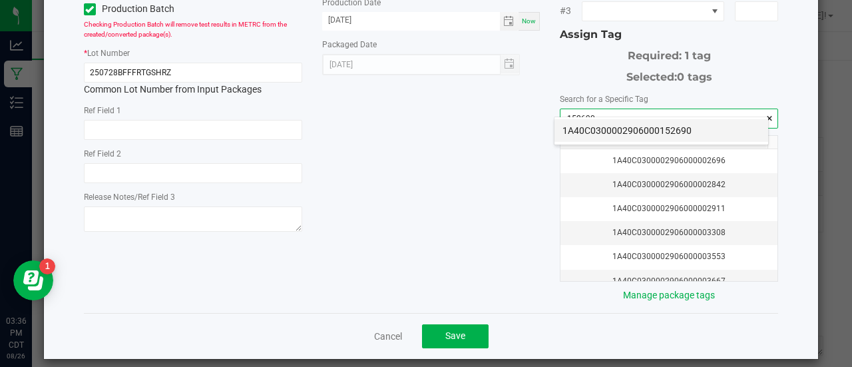
click at [601, 123] on li "1A40C0300002906000152690" at bounding box center [662, 130] width 214 height 23
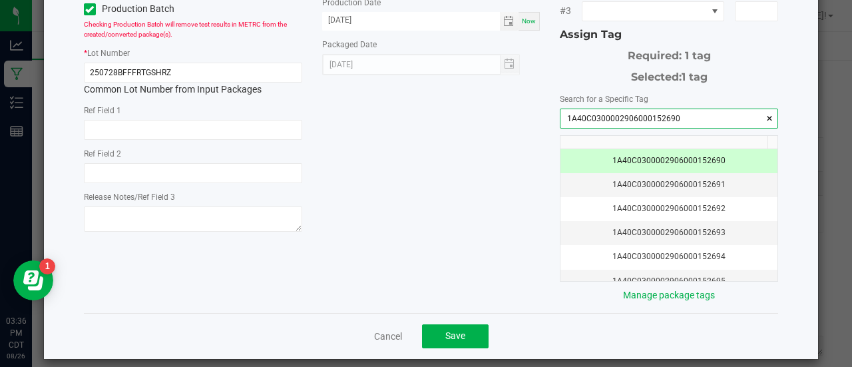
type input "1A40C0300002906000152690"
click at [480, 176] on div "* Item Headchange - Bulk Live Rosin Pucks - Fruit Gusherz Strain * Quantity 72.…" at bounding box center [431, 59] width 715 height 485
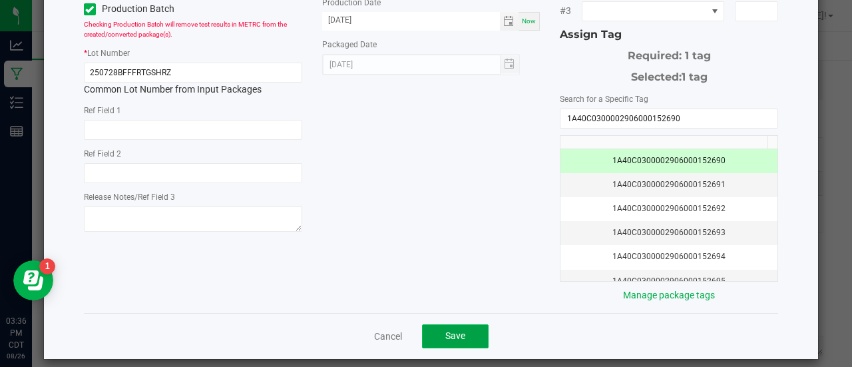
click at [461, 324] on button "Save" at bounding box center [455, 336] width 67 height 24
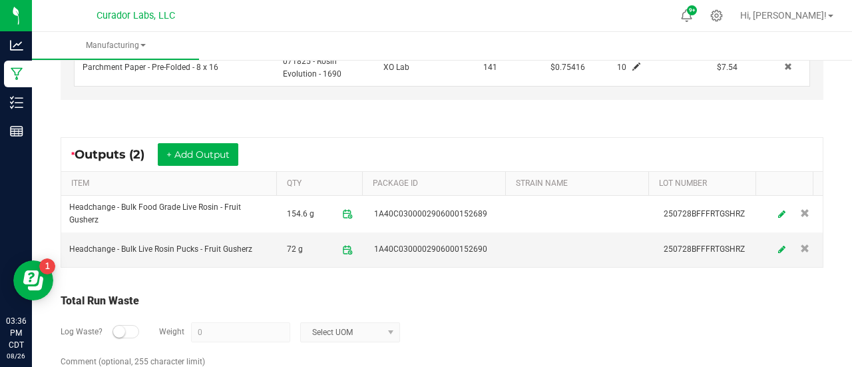
click at [437, 296] on div "Total Run Waste" at bounding box center [442, 301] width 763 height 16
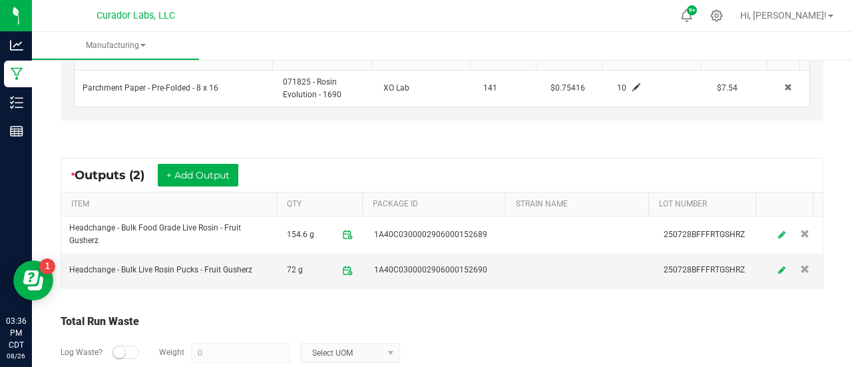
scroll to position [431, 0]
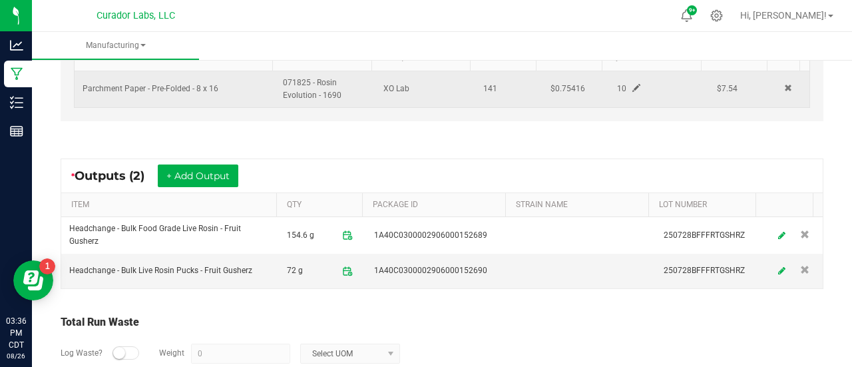
click at [553, 77] on td "$0.75416" at bounding box center [576, 89] width 67 height 36
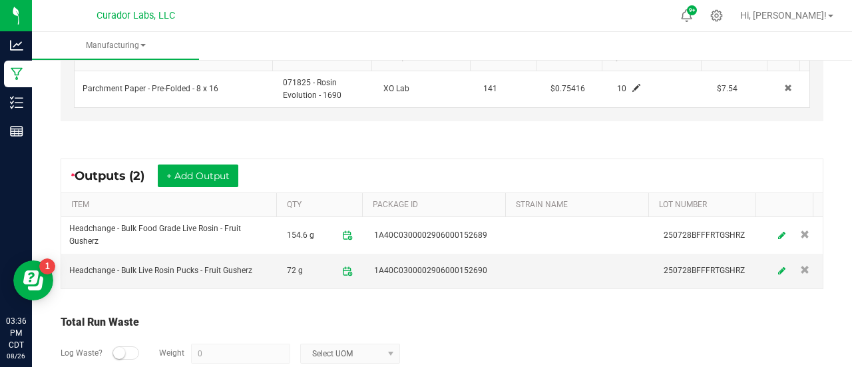
click at [575, 159] on div "* Outputs (2) + Add Output" at bounding box center [442, 175] width 762 height 33
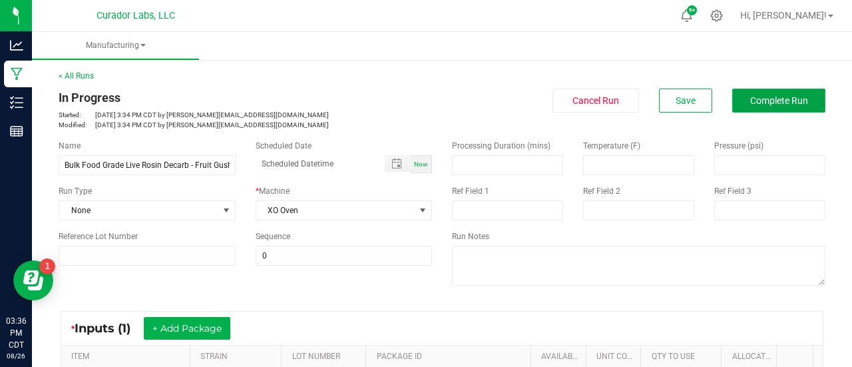
click at [754, 103] on span "Complete Run" at bounding box center [779, 100] width 58 height 11
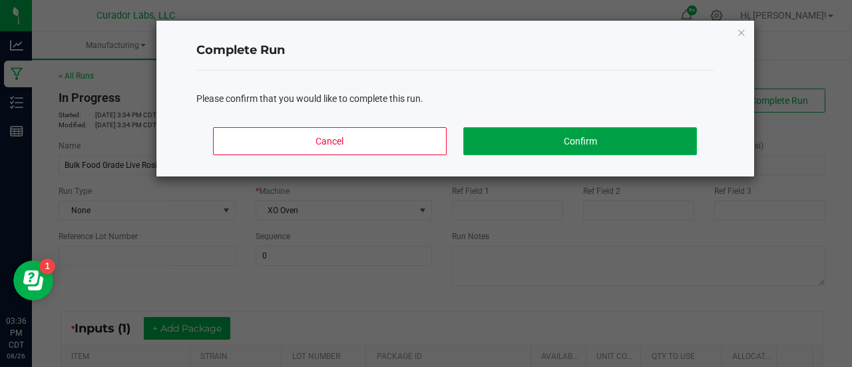
click at [612, 147] on button "Confirm" at bounding box center [579, 141] width 233 height 28
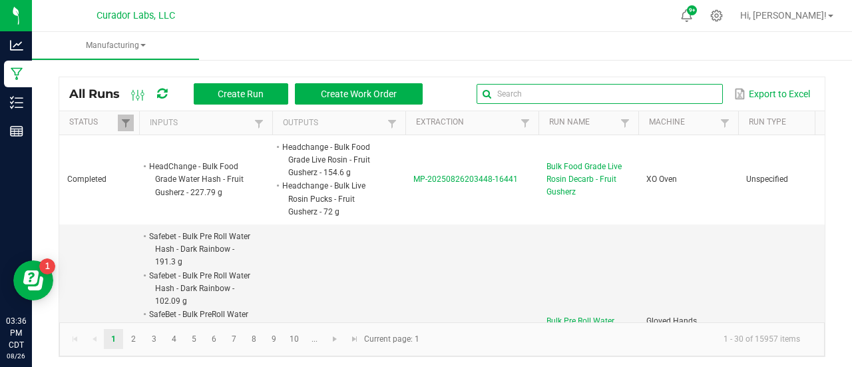
click at [672, 91] on input "text" at bounding box center [600, 94] width 246 height 20
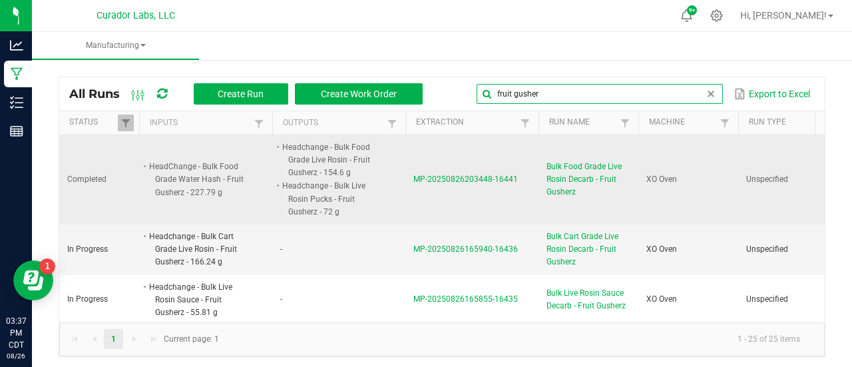
type input "fruit gusher"
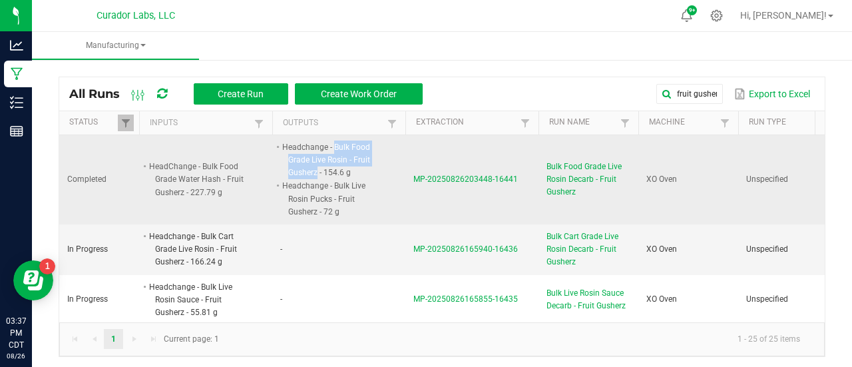
drag, startPoint x: 333, startPoint y: 143, endPoint x: 317, endPoint y: 174, distance: 35.1
click at [317, 174] on li "Headchange - Bulk Food Grade Live Rosin - Fruit Gusherz - 154.6 g" at bounding box center [332, 159] width 105 height 39
copy li "Bulk Food Grade Live Rosin - Fruit Gusherz"
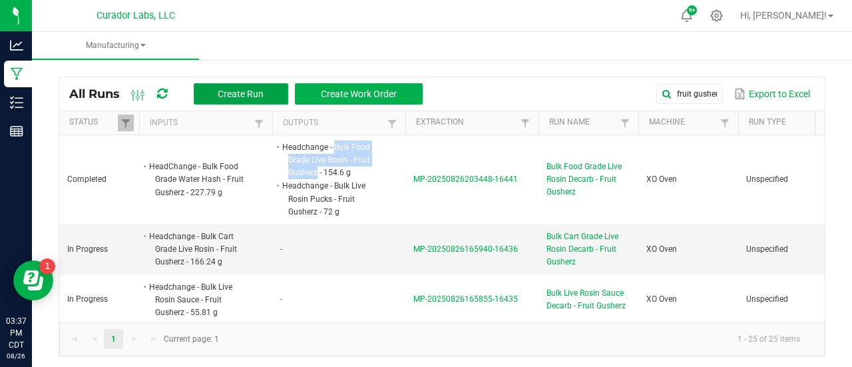
click at [218, 89] on span "Create Run" at bounding box center [241, 94] width 46 height 11
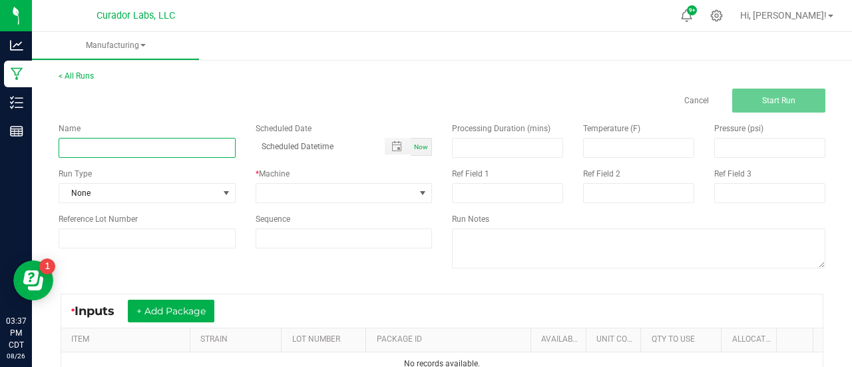
click at [135, 142] on input at bounding box center [147, 148] width 177 height 20
paste input "Bulk Food Grade Live Rosin - Fruit Gusherz"
click at [65, 148] on input "Bulk Food Grade Live Rosin - Fruit Gusherz" at bounding box center [147, 148] width 177 height 20
click at [162, 147] on input "Bulk Food Grade Live Rosin - Fruit Gusherz" at bounding box center [147, 148] width 177 height 20
type input "Bulk Food Grade Live Rosin Decarb - Fruit Gusherz"
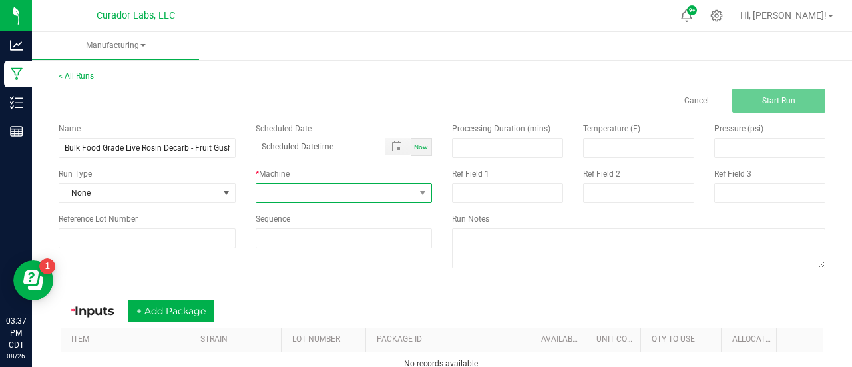
click at [291, 189] on span at bounding box center [335, 193] width 159 height 19
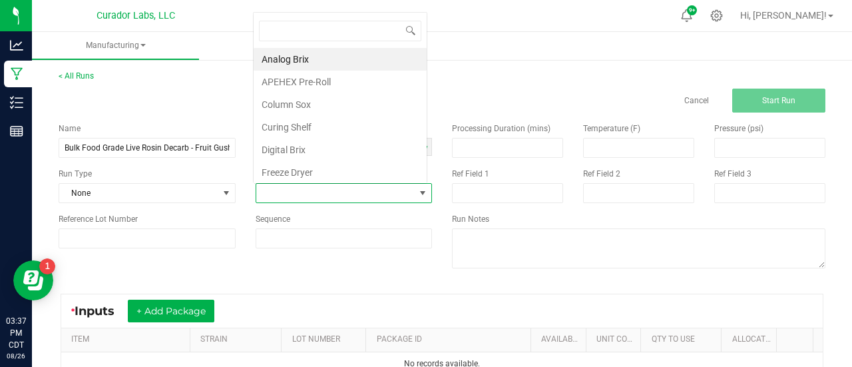
scroll to position [19, 172]
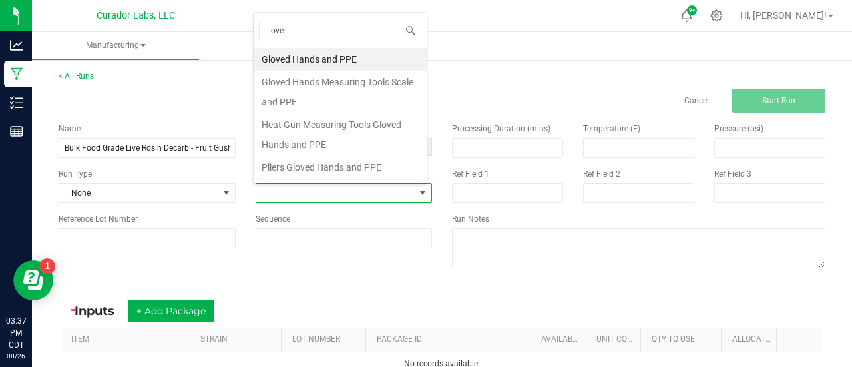
type input "oven"
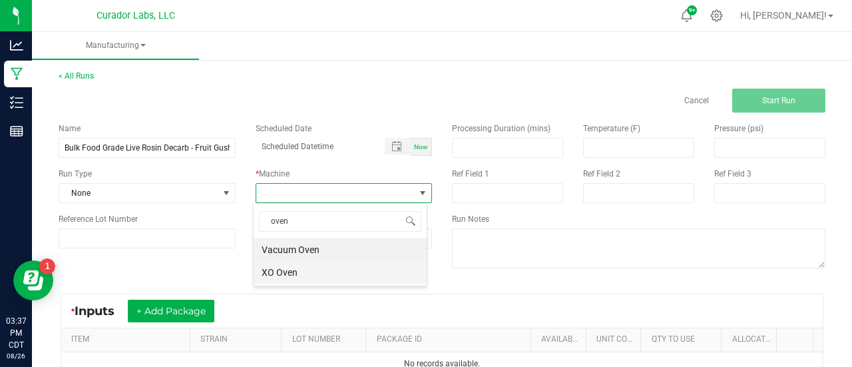
click at [291, 273] on li "XO Oven" at bounding box center [340, 272] width 173 height 23
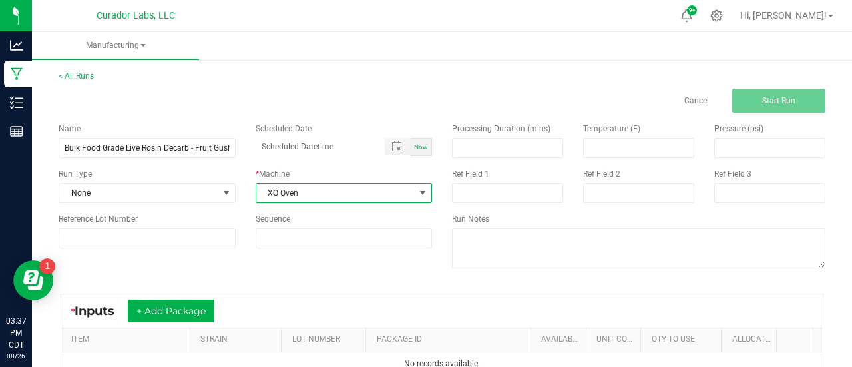
click at [290, 275] on div "Name Bulk Food Grade Live Rosin Decarb - Fruit Gusherz Scheduled Date Now Run T…" at bounding box center [442, 197] width 787 height 169
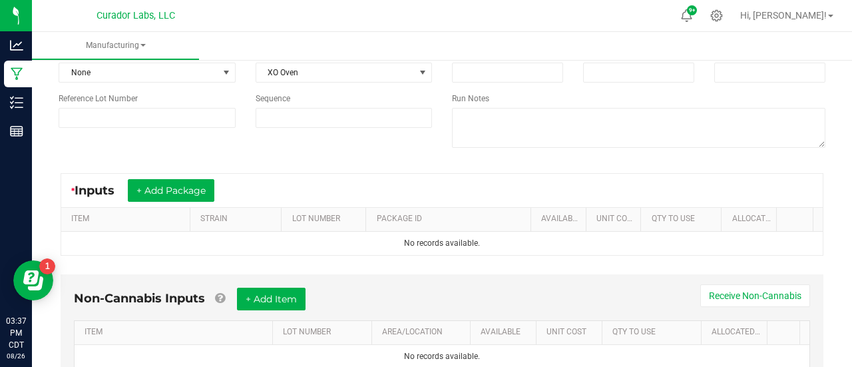
scroll to position [127, 0]
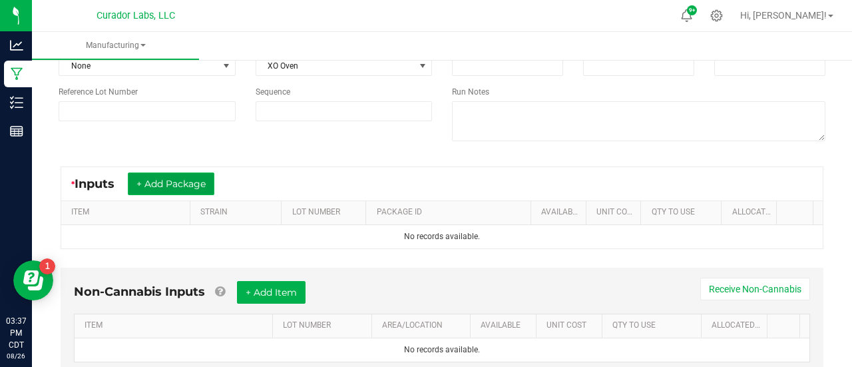
click at [185, 192] on button "+ Add Package" at bounding box center [171, 183] width 87 height 23
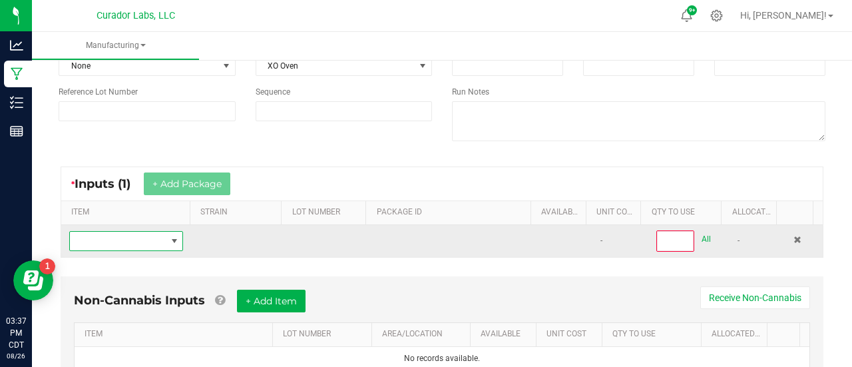
click at [172, 236] on span "NO DATA FOUND" at bounding box center [174, 241] width 11 height 11
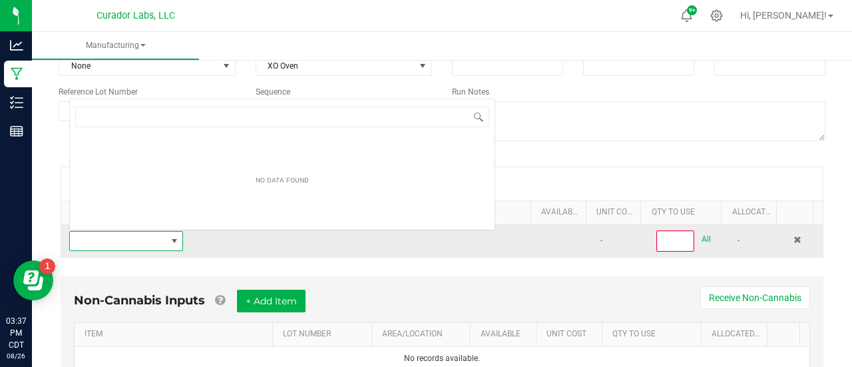
scroll to position [19, 109]
type input "Bulk Food Grade Live Rosin - Fruit Gusherz"
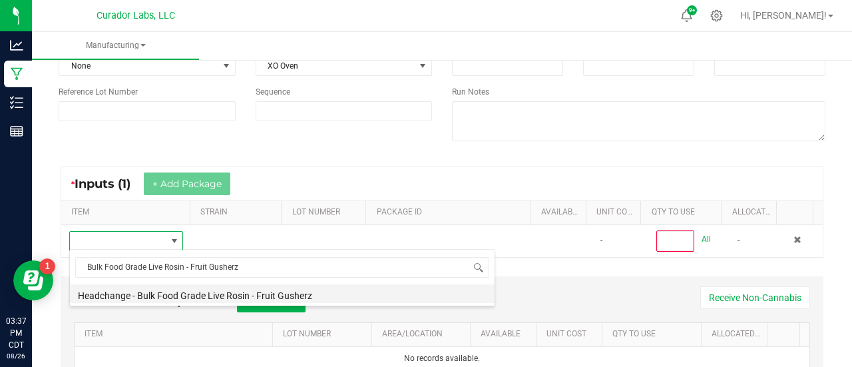
click at [192, 298] on li "Headchange - Bulk Food Grade Live Rosin - Fruit Gusherz" at bounding box center [282, 293] width 425 height 19
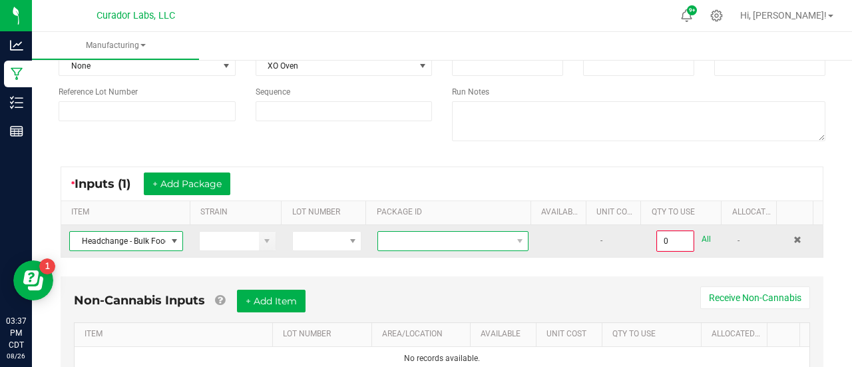
click at [461, 240] on span at bounding box center [444, 241] width 133 height 19
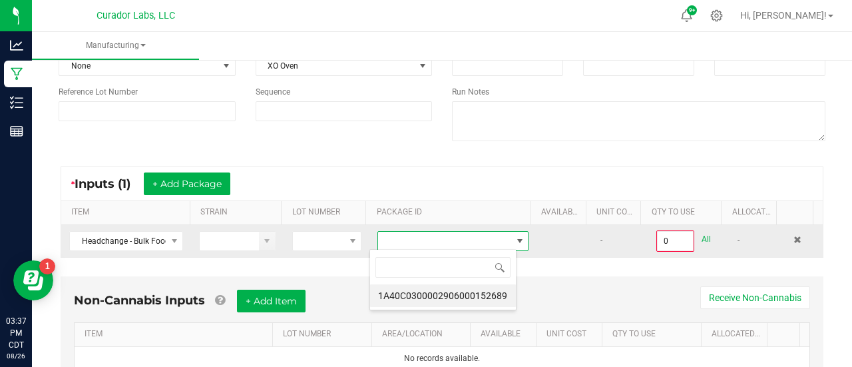
scroll to position [19, 146]
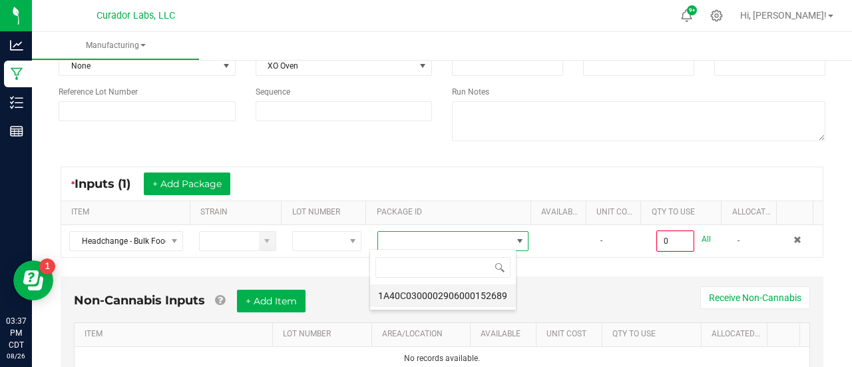
click at [457, 298] on li "1A40C0300002906000152689" at bounding box center [443, 295] width 146 height 23
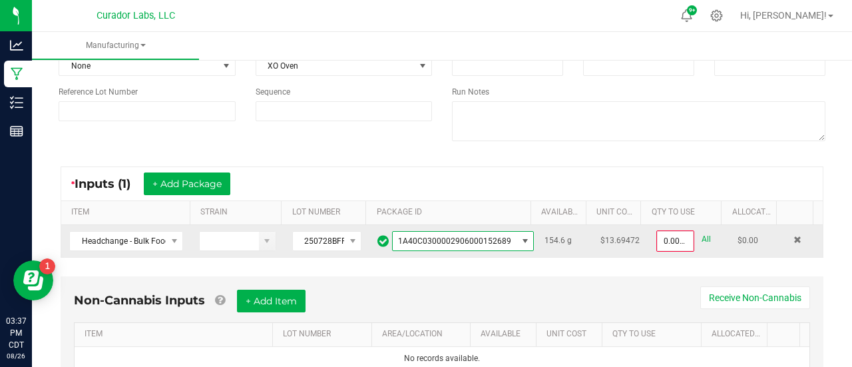
click at [702, 238] on link "All" at bounding box center [706, 239] width 9 height 18
type input "154.6000 g"
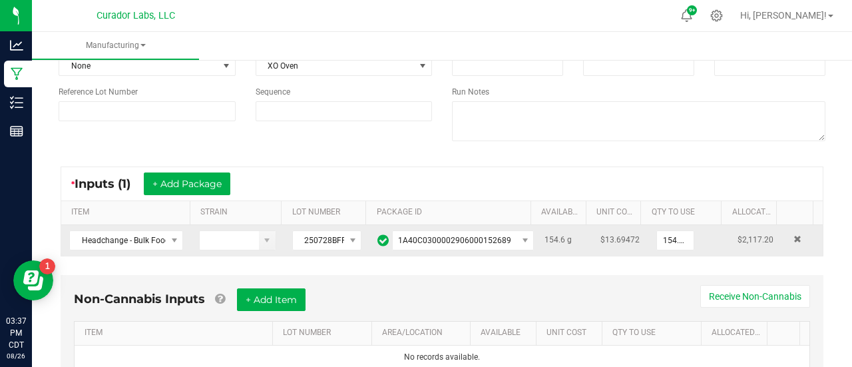
click at [676, 196] on div "* Inputs (1) + Add Package" at bounding box center [442, 183] width 762 height 33
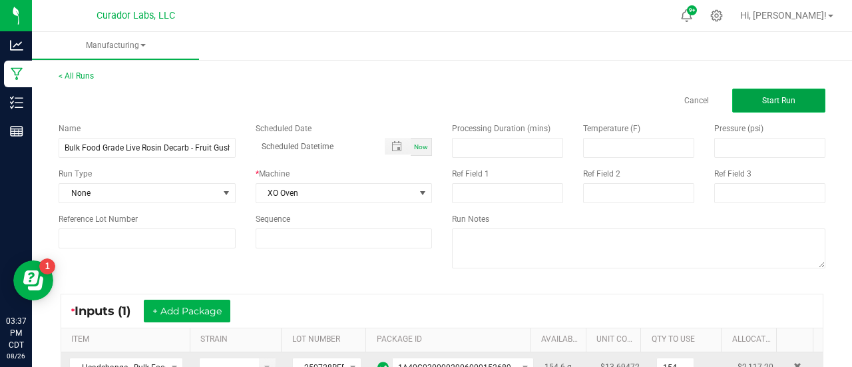
click at [751, 109] on button "Start Run" at bounding box center [778, 101] width 93 height 24
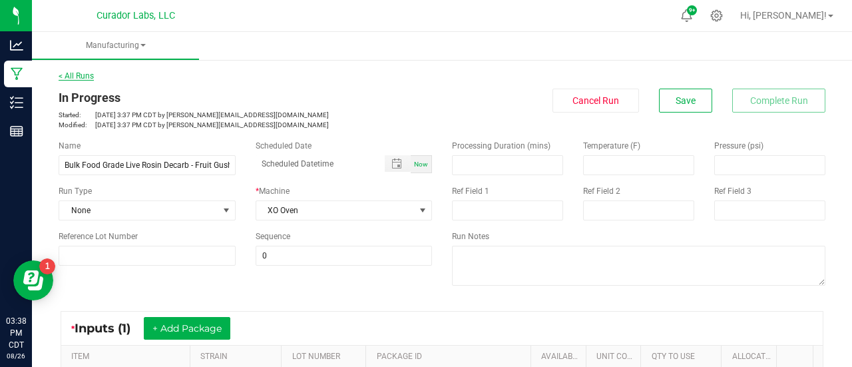
click at [84, 75] on link "< All Runs" at bounding box center [76, 75] width 35 height 9
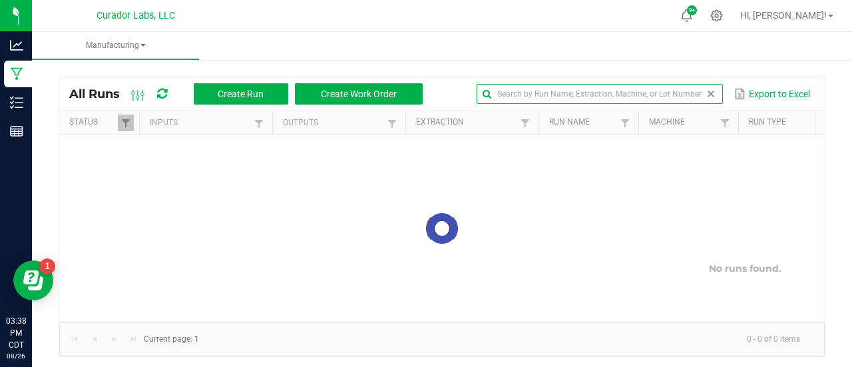
click at [695, 90] on global-search-input-ngx at bounding box center [600, 93] width 246 height 9
type input "fruit gusherz"
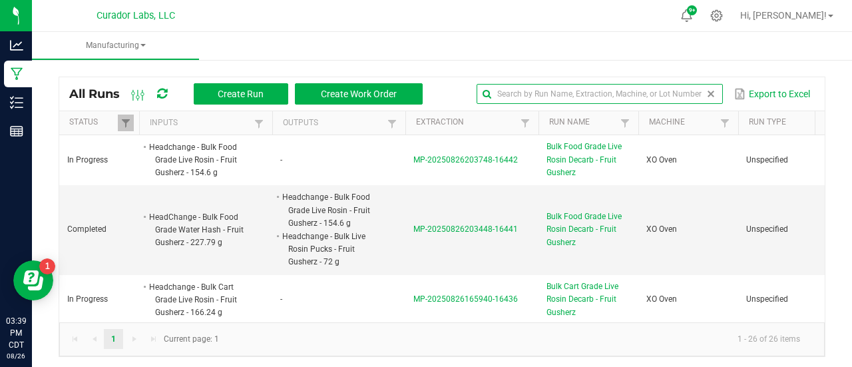
click at [706, 95] on span at bounding box center [711, 94] width 11 height 11
